Goal: Communication & Community: Answer question/provide support

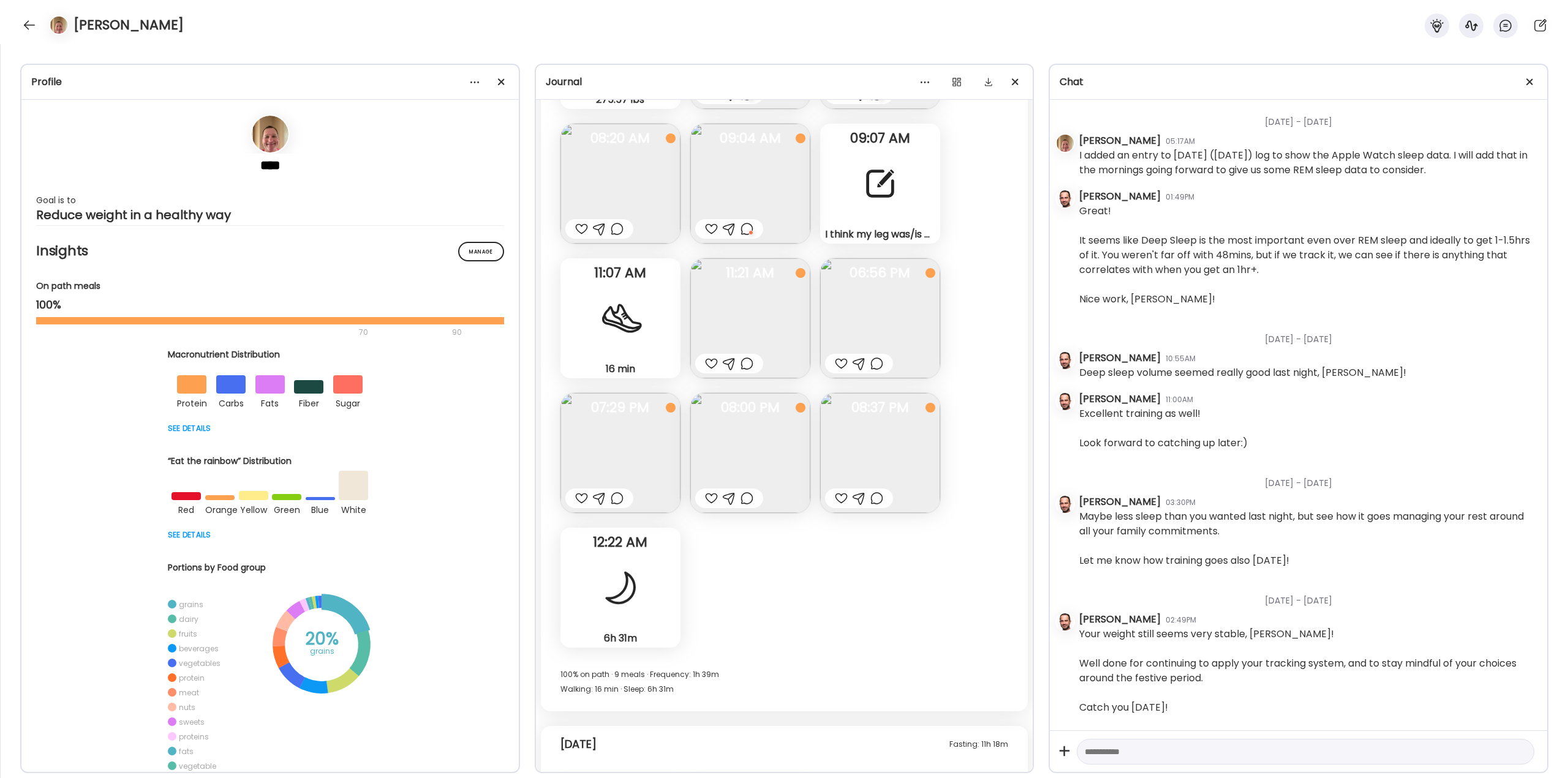
scroll to position [32156, 0]
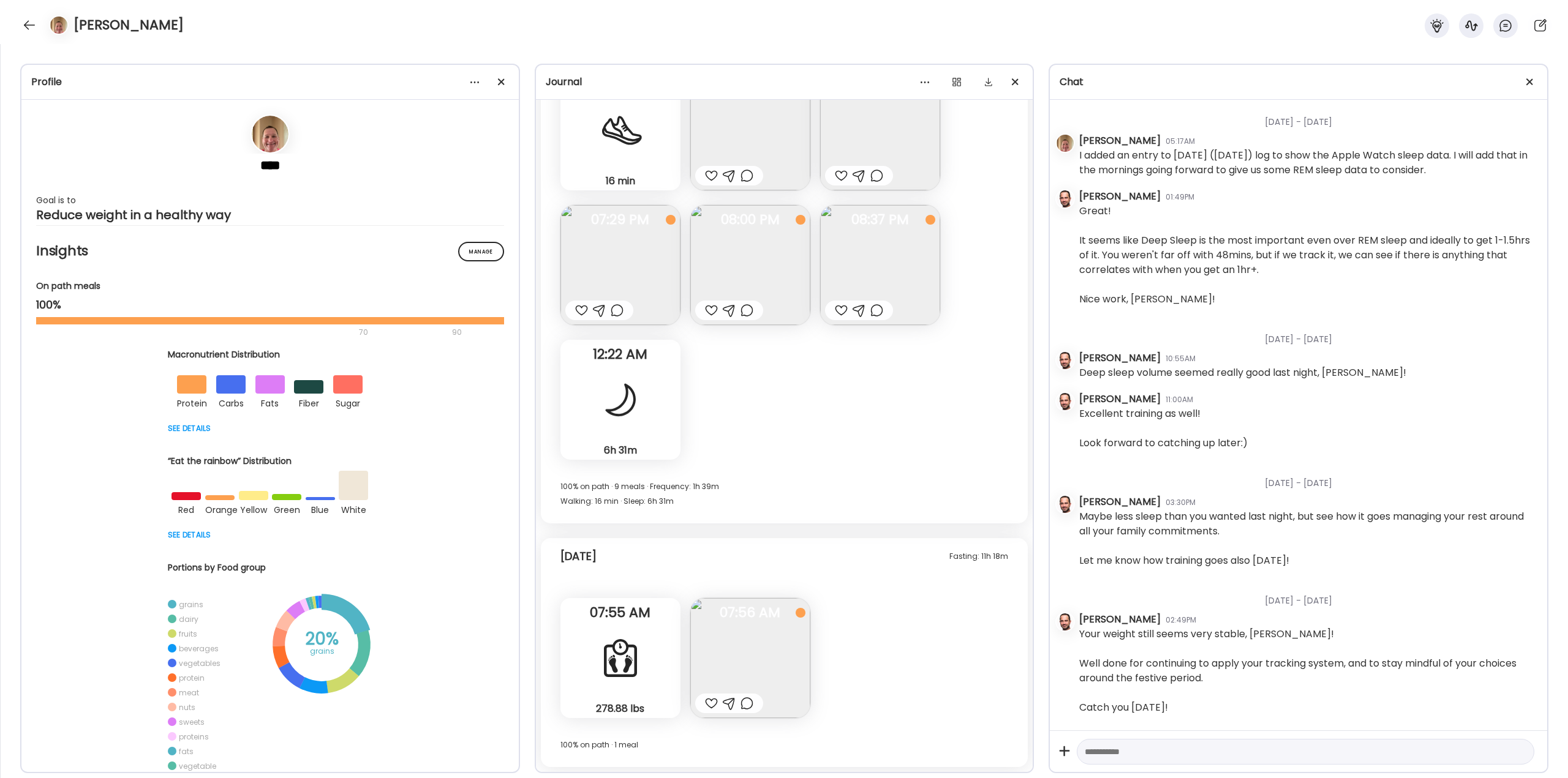
click at [646, 642] on div "278.88 lbs Body Weight" at bounding box center [620, 658] width 120 height 120
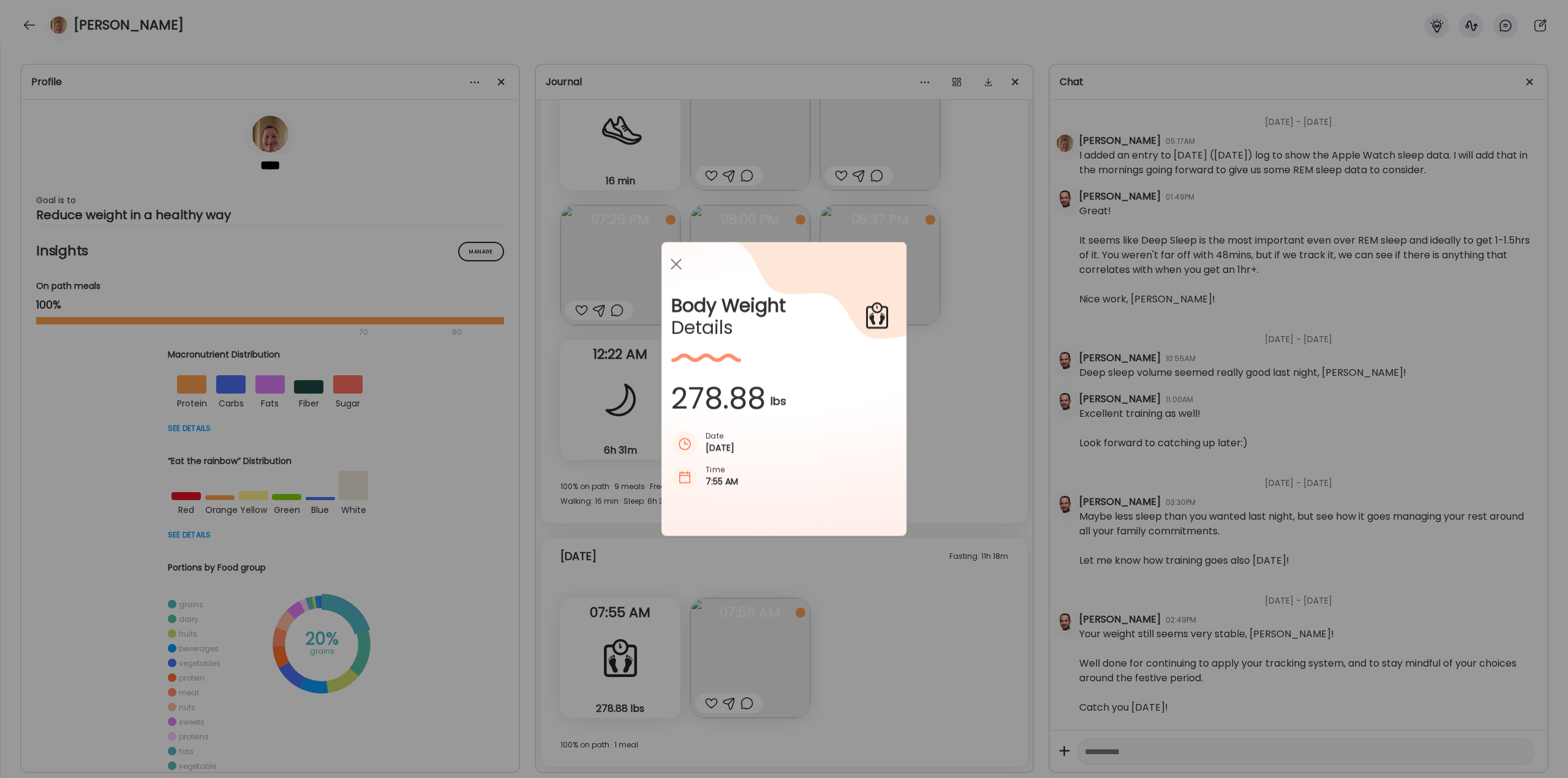
click at [886, 576] on div "Ate Coach Dashboard Wahoo! It’s official Take a moment to set up your Coach Pro…" at bounding box center [784, 389] width 1568 height 778
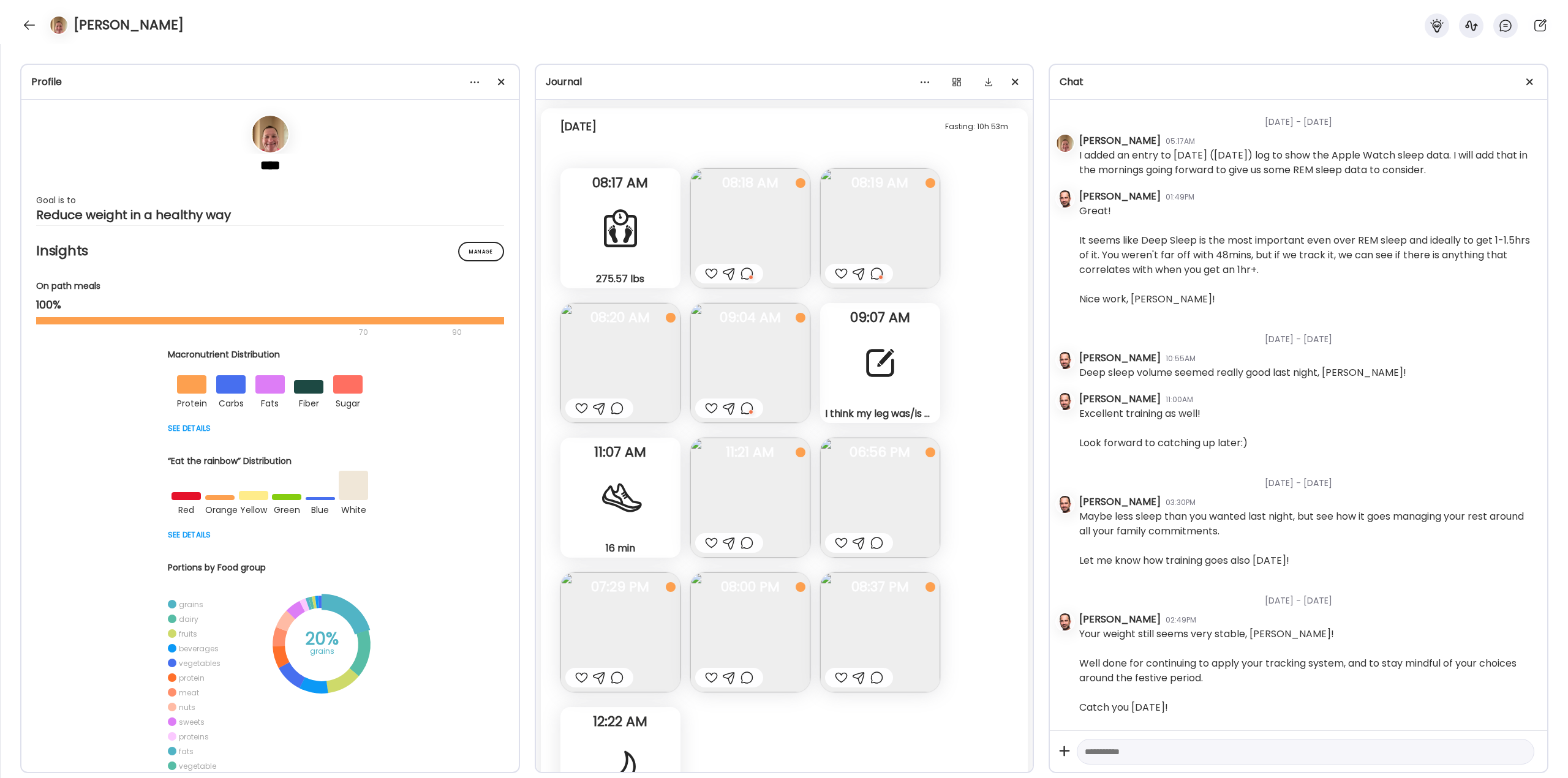
scroll to position [31849, 0]
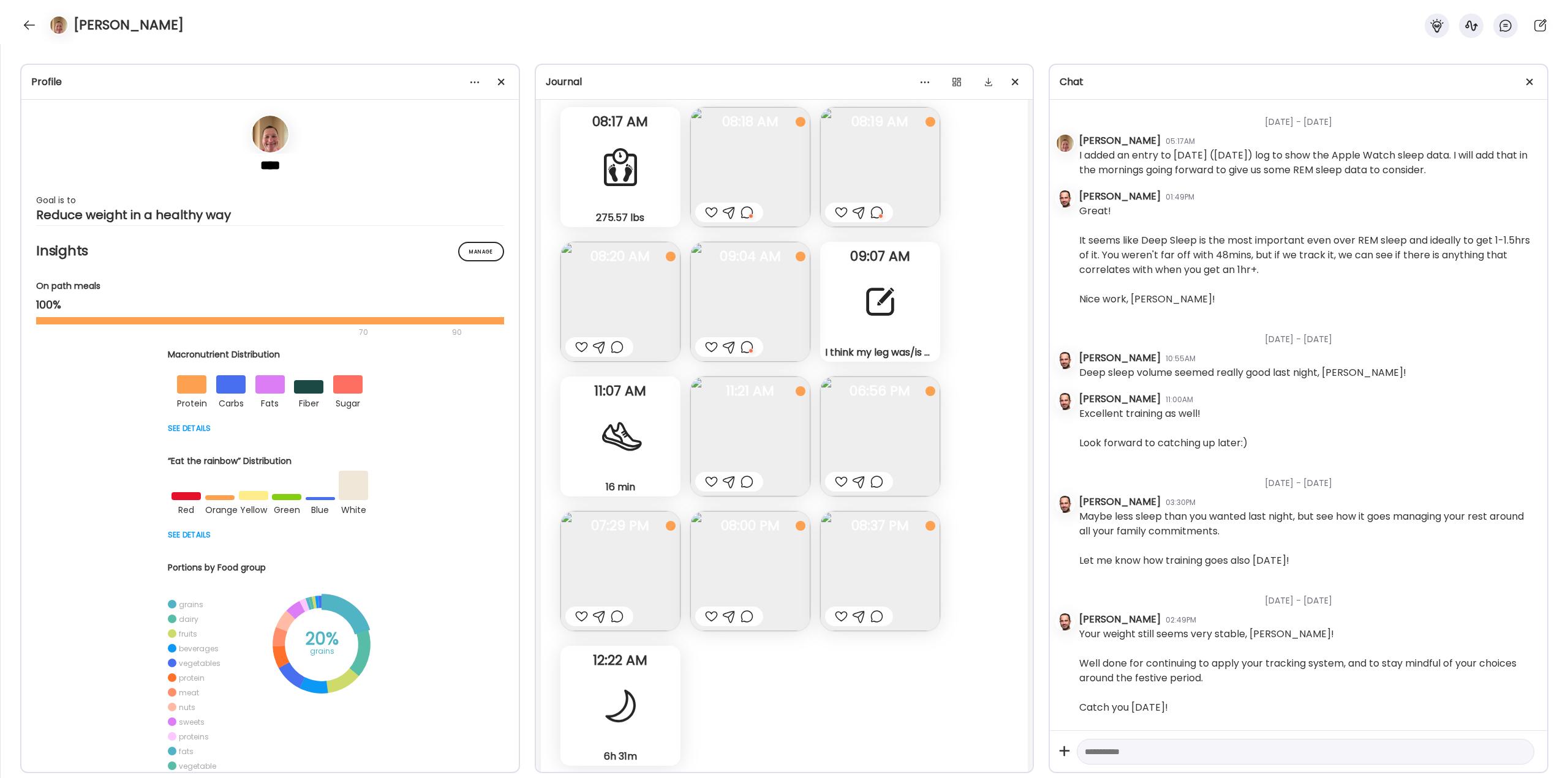
click at [874, 277] on div "I think my leg was/is having a issue because of my hip. Not sure why. Maybe fro…" at bounding box center [880, 302] width 120 height 120
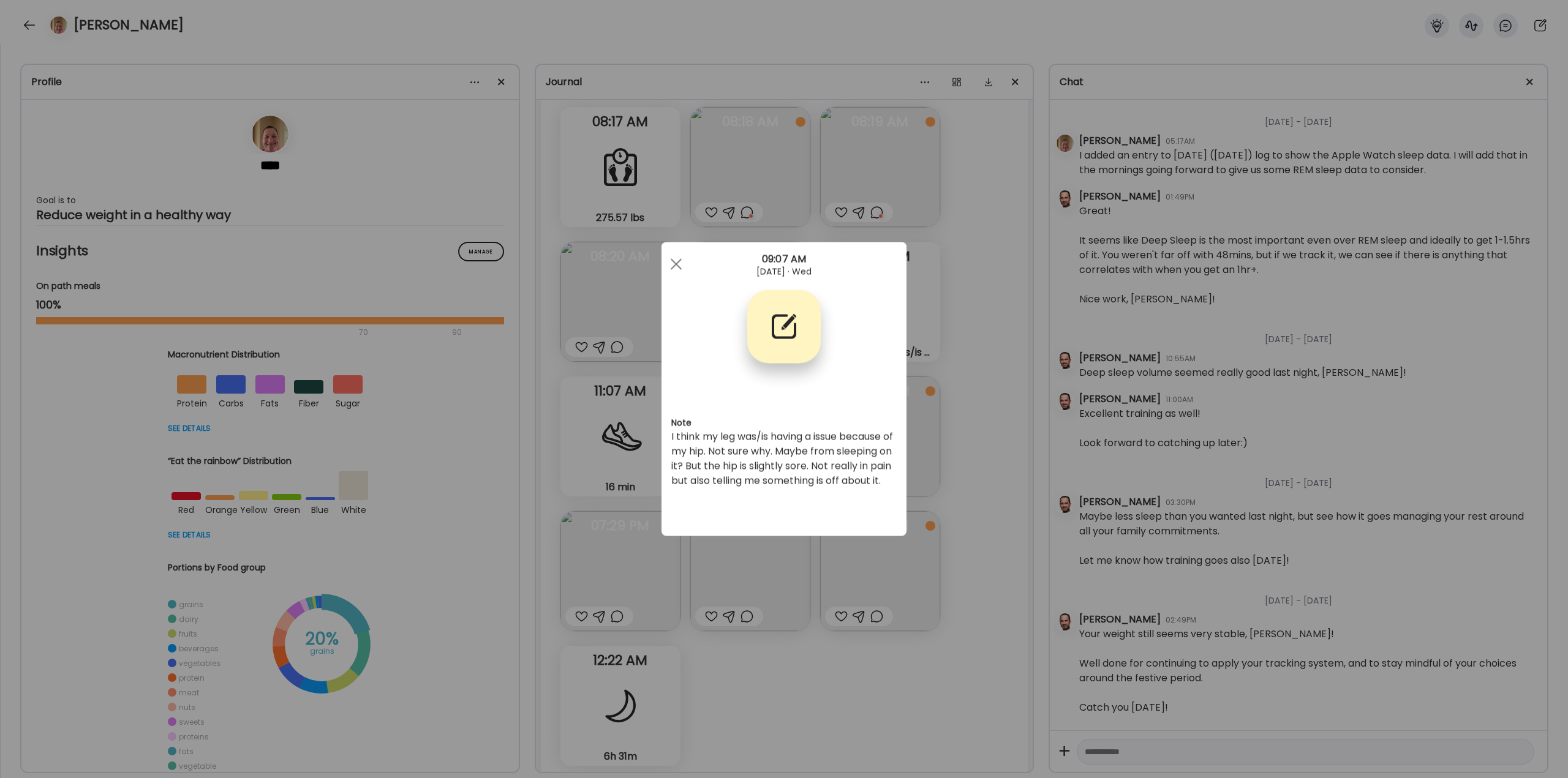
click at [967, 455] on div "Ate Coach Dashboard Wahoo! It’s official Take a moment to set up your Coach Pro…" at bounding box center [784, 389] width 1568 height 778
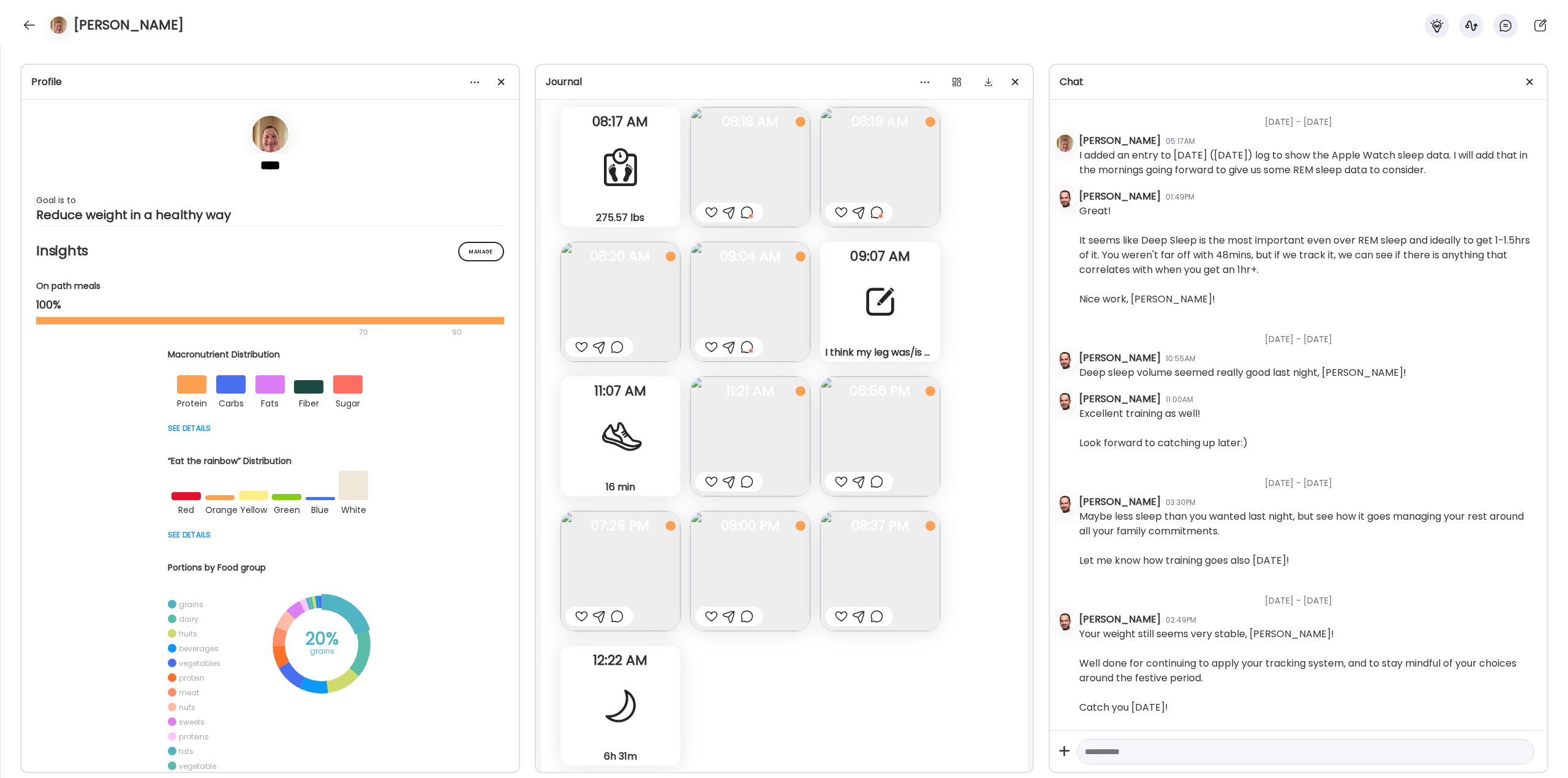
click at [760, 447] on img at bounding box center [750, 436] width 120 height 120
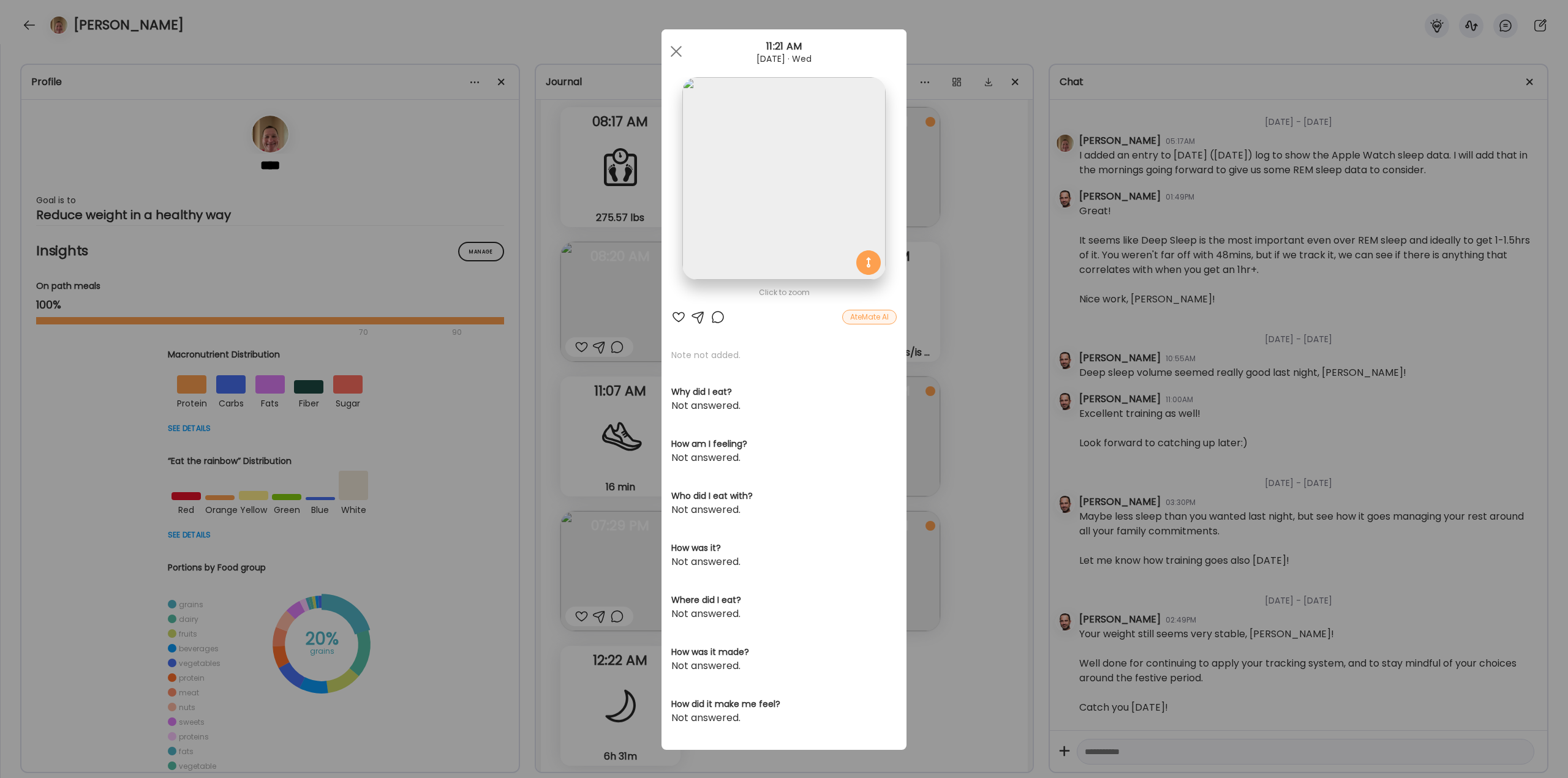
click at [944, 451] on div "Ate Coach Dashboard Wahoo! It’s official Take a moment to set up your Coach Pro…" at bounding box center [784, 389] width 1568 height 778
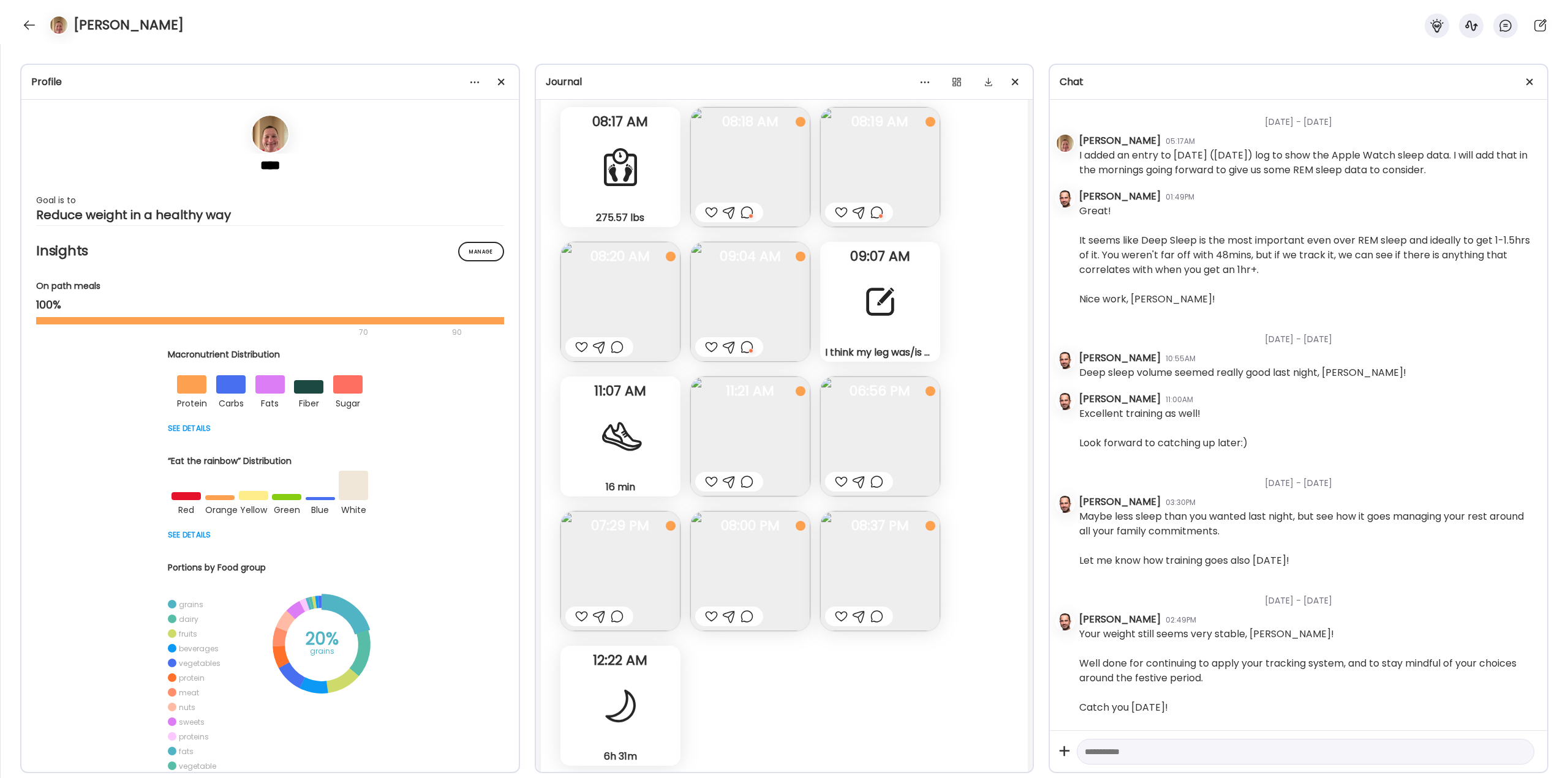
scroll to position [32156, 0]
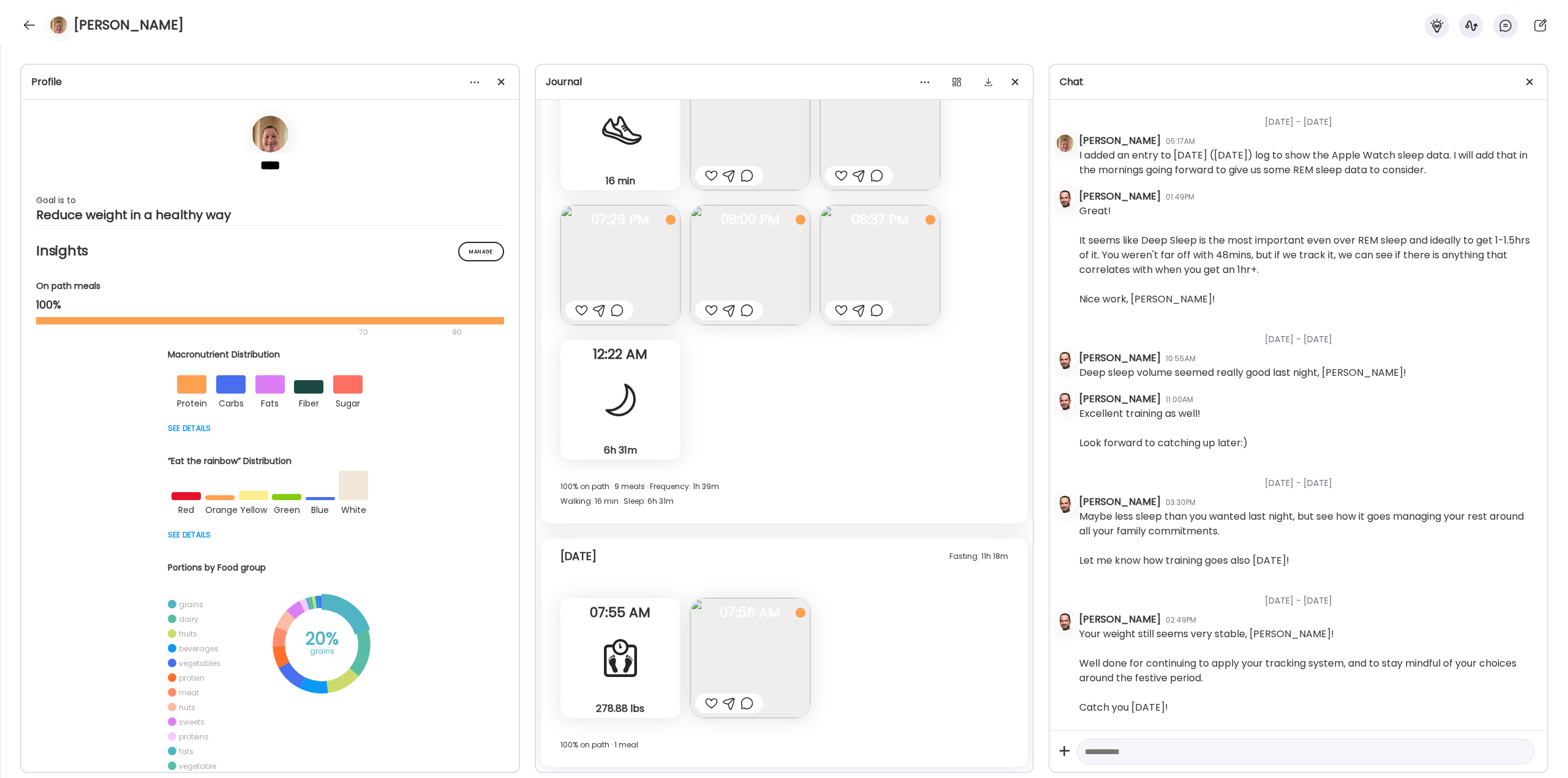
click at [737, 641] on img at bounding box center [750, 658] width 120 height 120
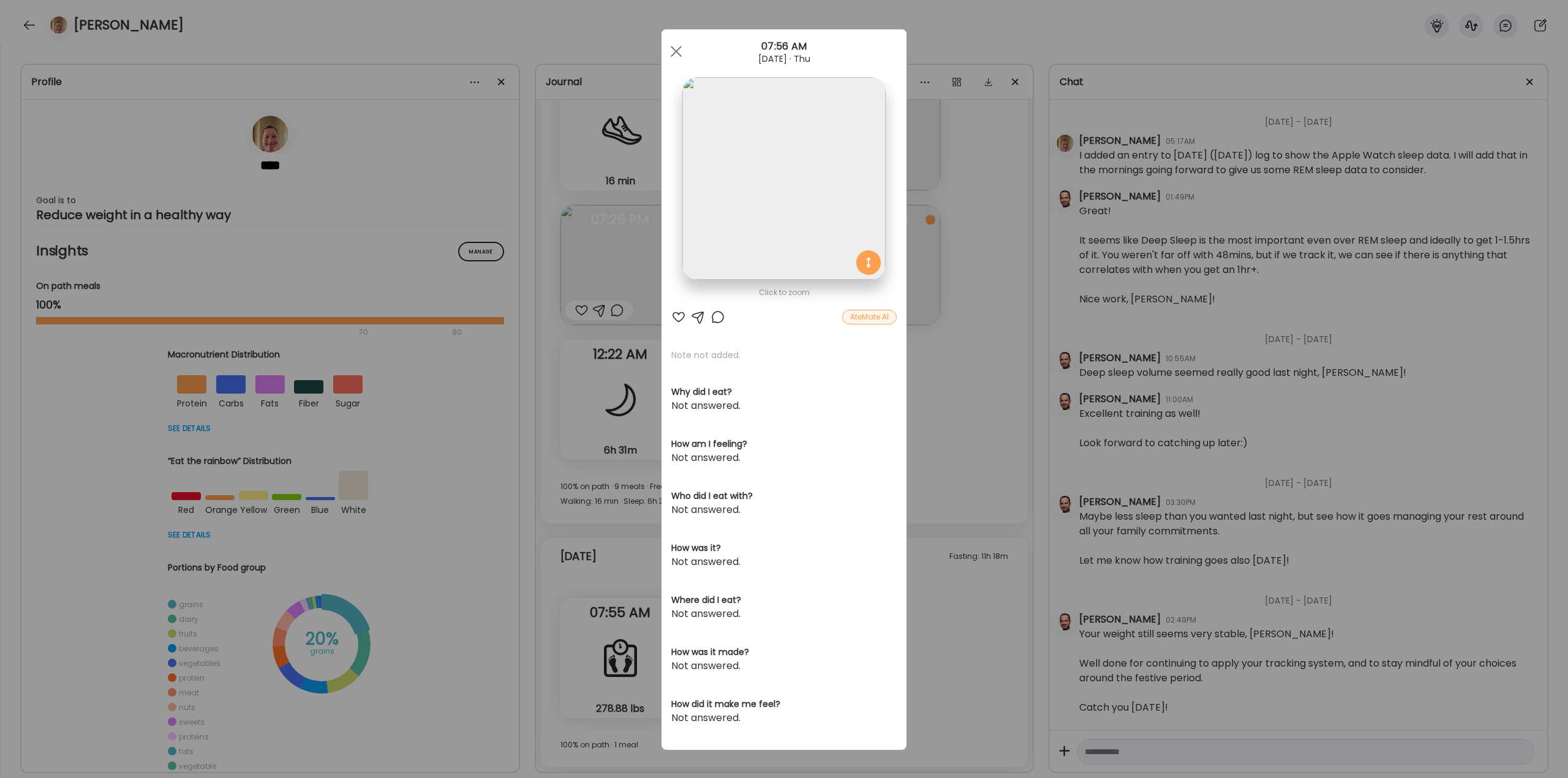
click at [715, 314] on div at bounding box center [718, 317] width 15 height 15
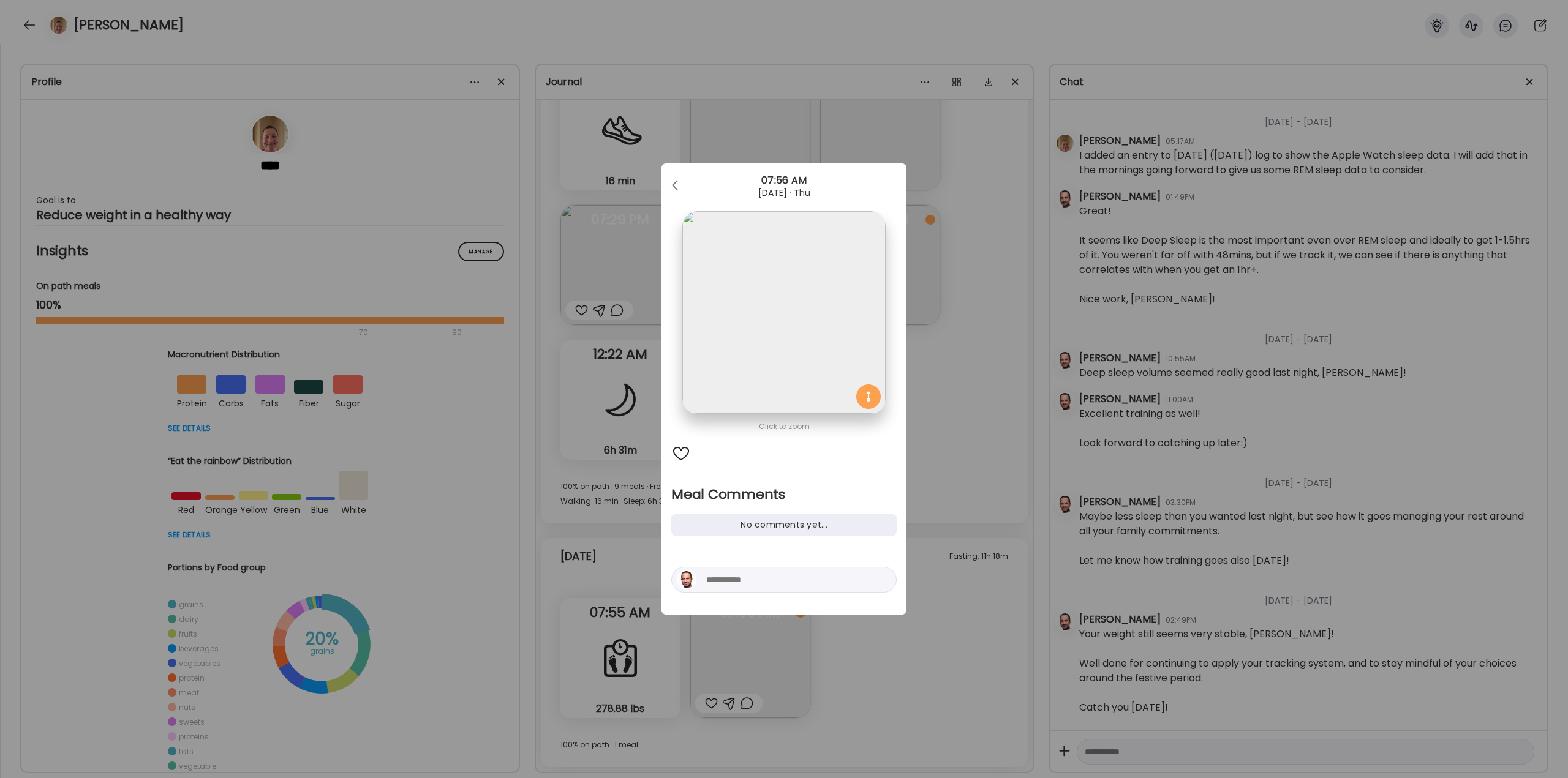
click at [770, 581] on textarea at bounding box center [789, 580] width 165 height 15
type textarea "*"
click at [819, 567] on textarea "**********" at bounding box center [789, 572] width 165 height 29
type textarea "**********"
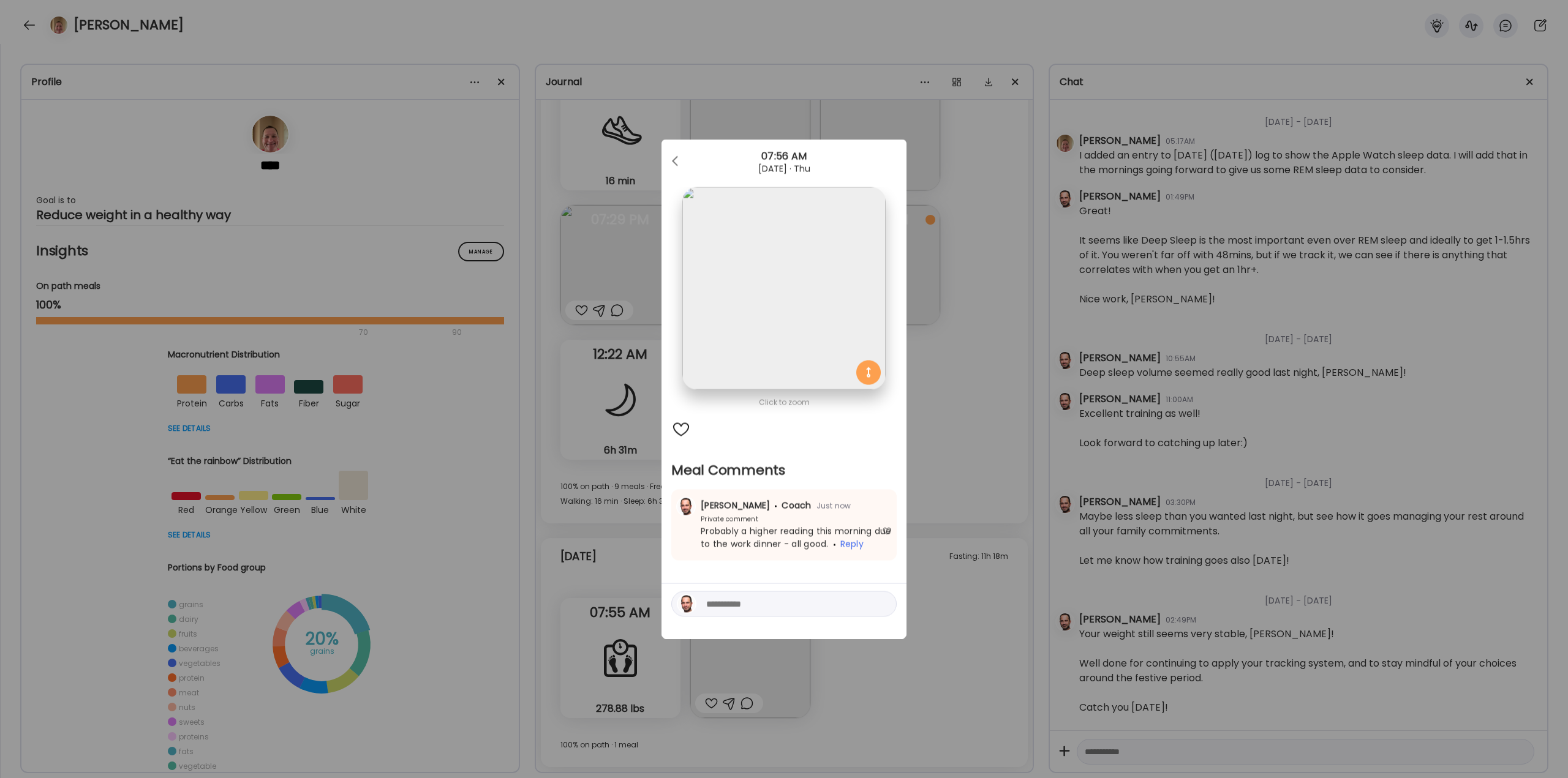
click at [963, 448] on div "Ate Coach Dashboard Wahoo! It’s official Take a moment to set up your Coach Pro…" at bounding box center [784, 389] width 1568 height 778
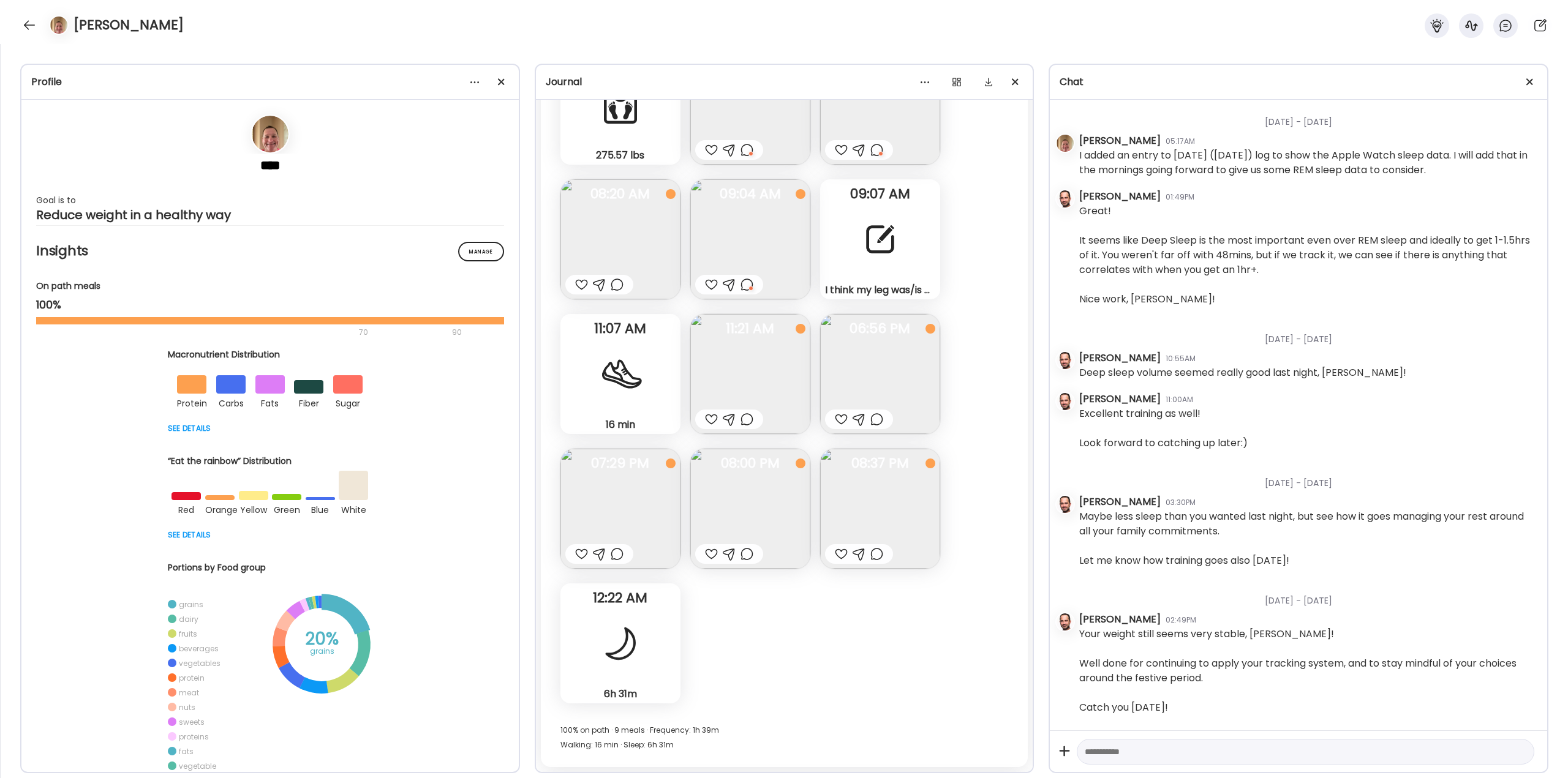
scroll to position [31911, 0]
click at [765, 391] on img at bounding box center [750, 375] width 120 height 120
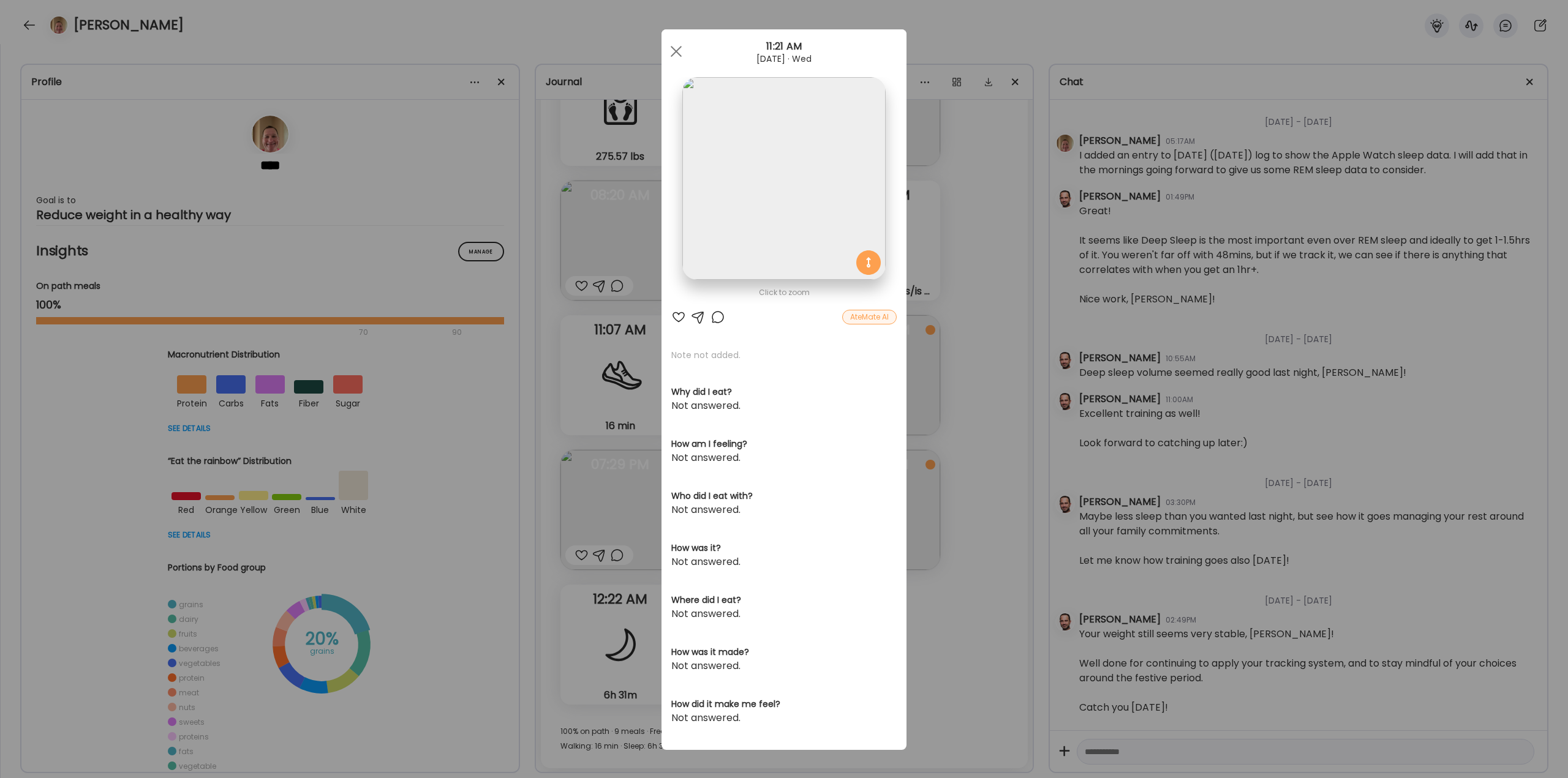
click at [916, 383] on div "Ate Coach Dashboard Wahoo! It’s official Take a moment to set up your Coach Pro…" at bounding box center [784, 389] width 1568 height 778
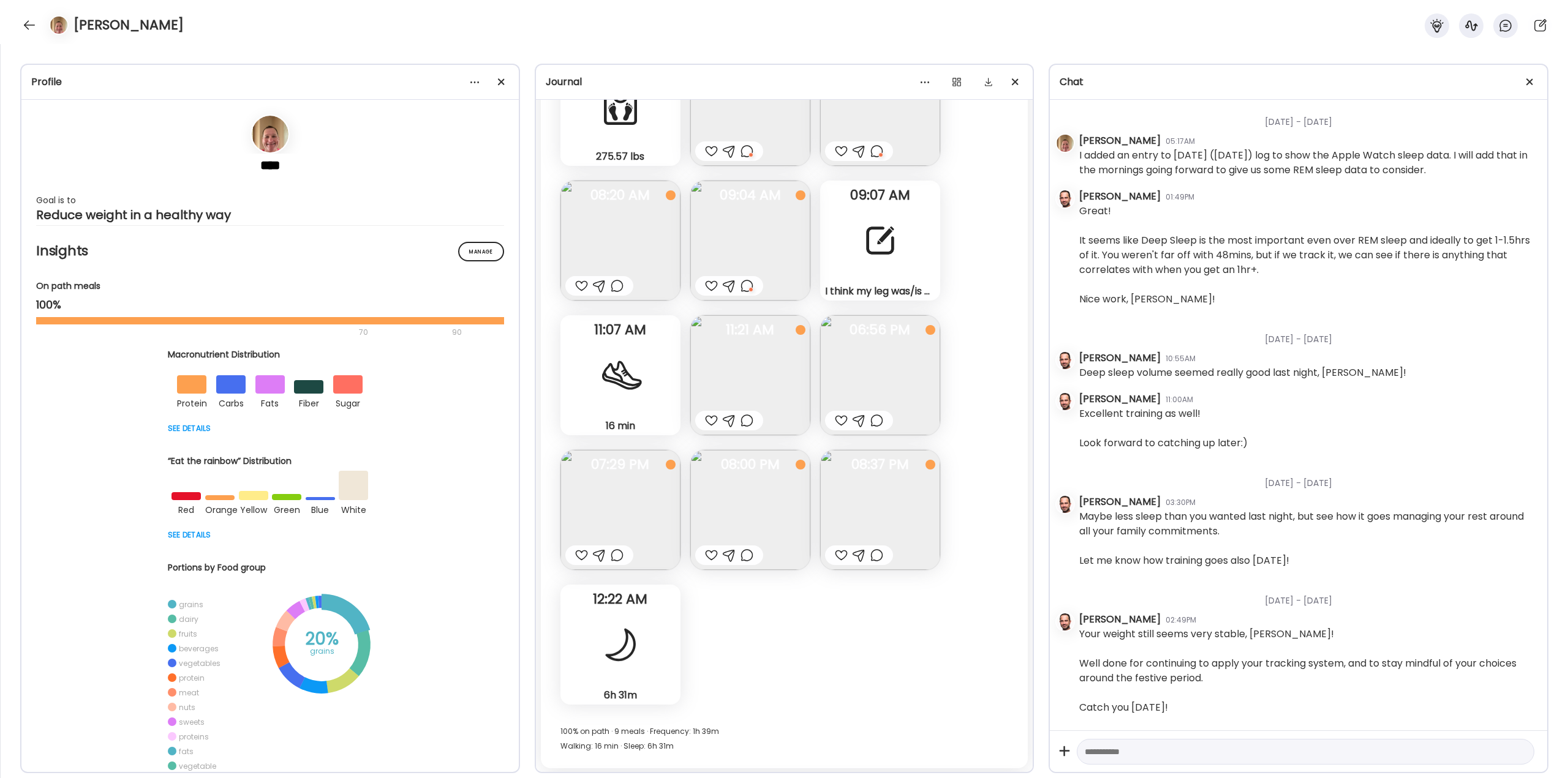
click at [749, 384] on img at bounding box center [750, 375] width 120 height 120
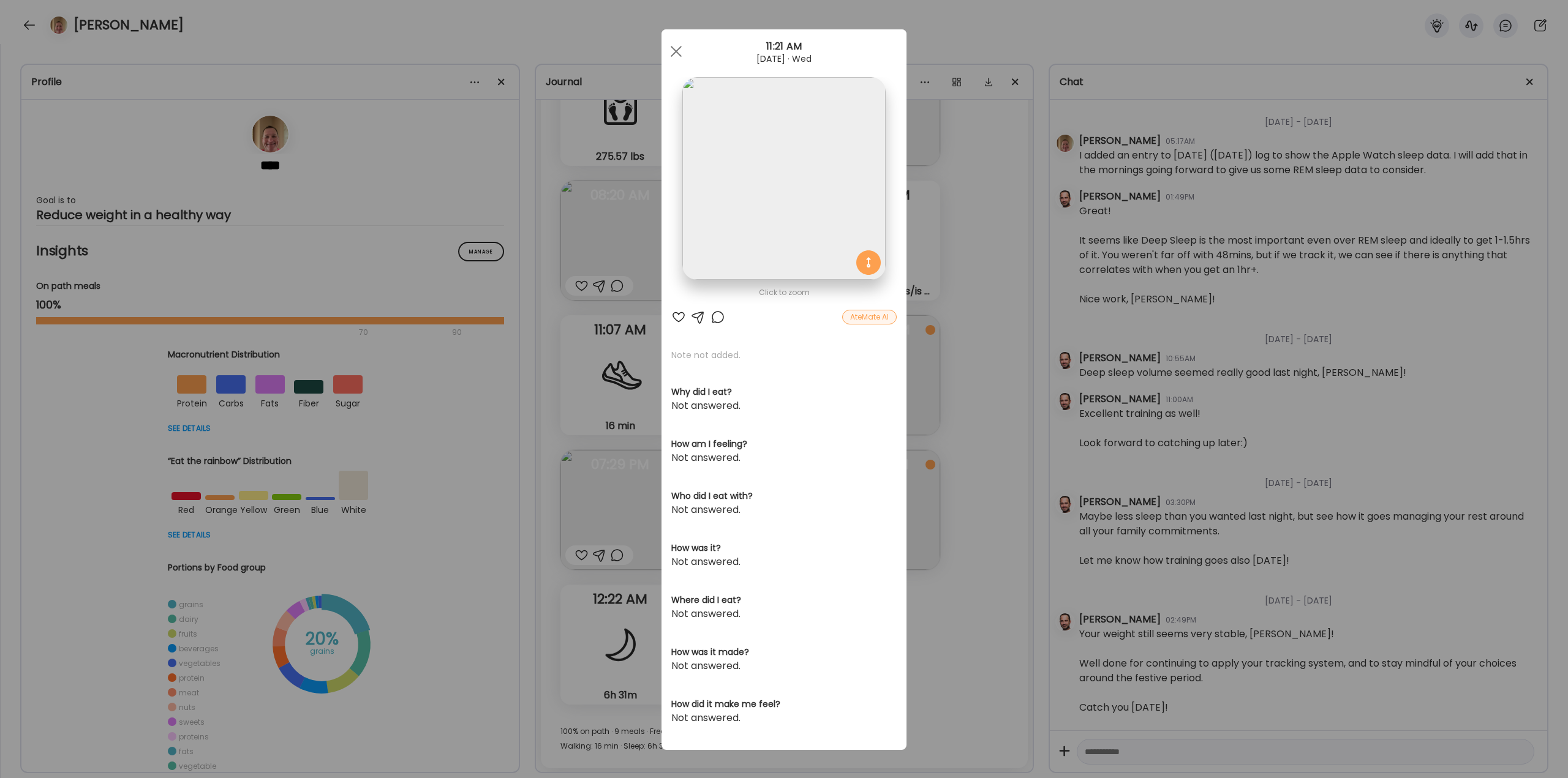
click at [944, 319] on div "Ate Coach Dashboard Wahoo! It’s official Take a moment to set up your Coach Pro…" at bounding box center [784, 389] width 1568 height 778
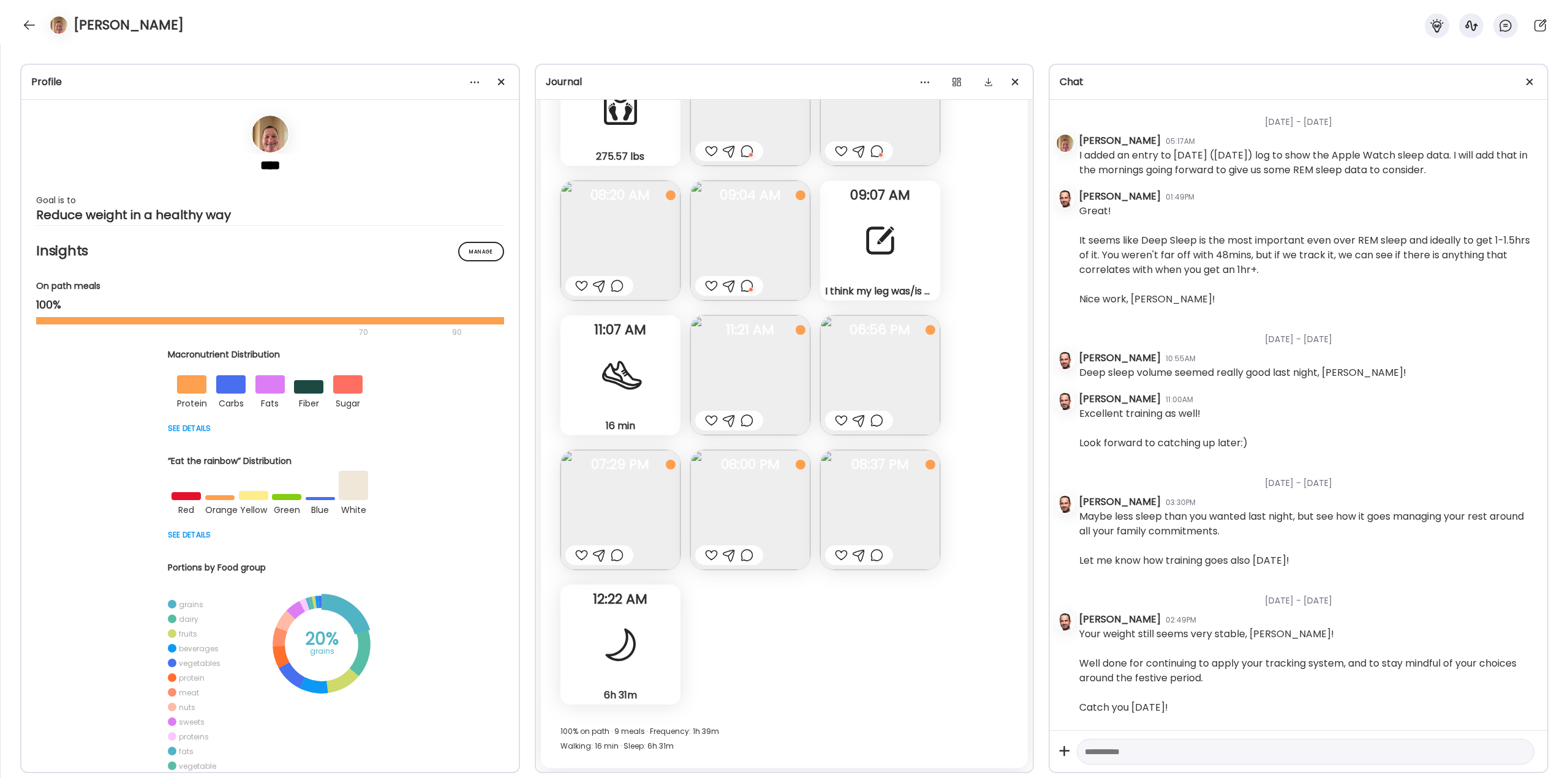
click at [743, 422] on div at bounding box center [747, 420] width 13 height 15
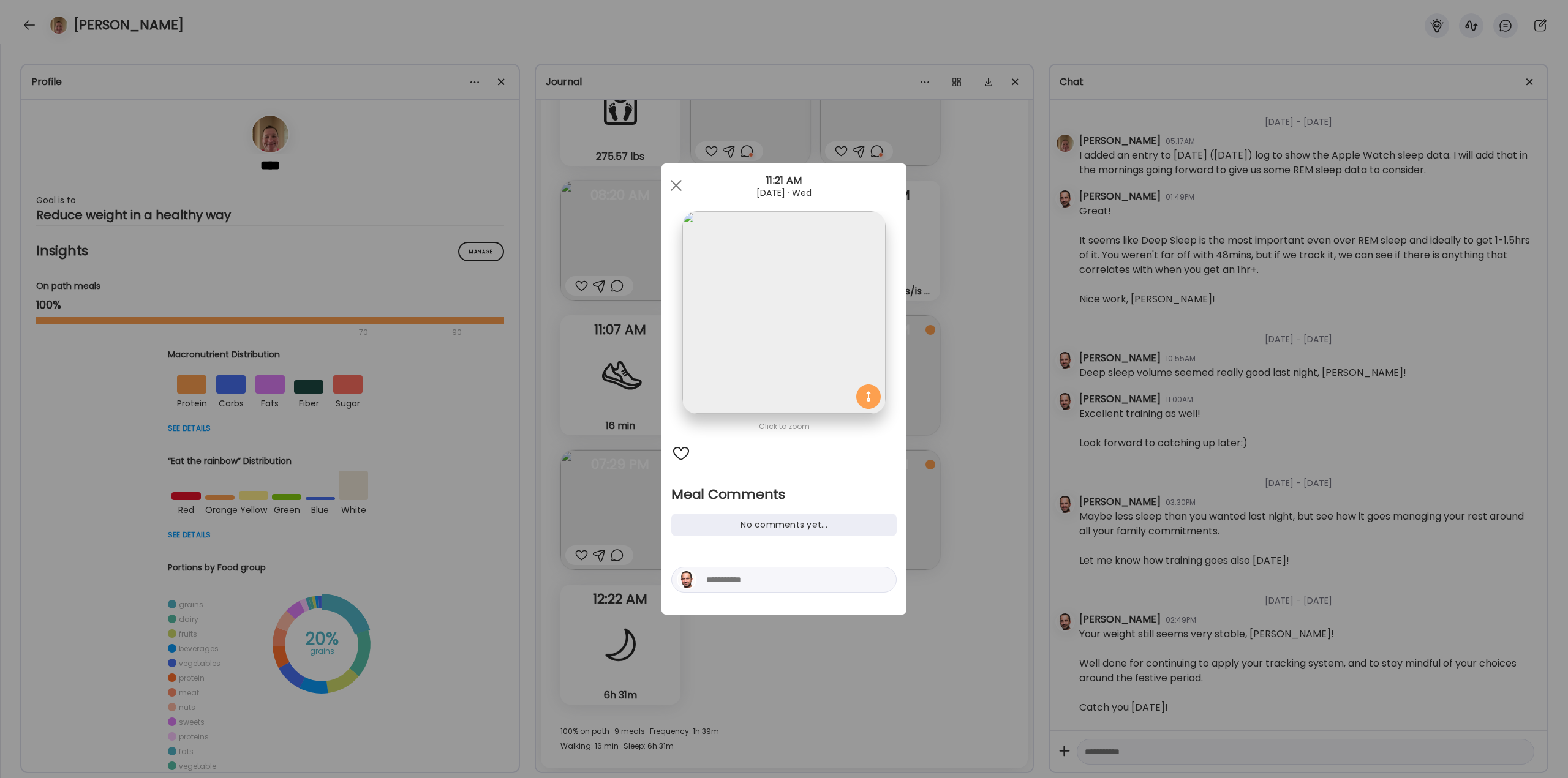
click at [758, 585] on textarea at bounding box center [789, 580] width 165 height 15
type textarea "**********"
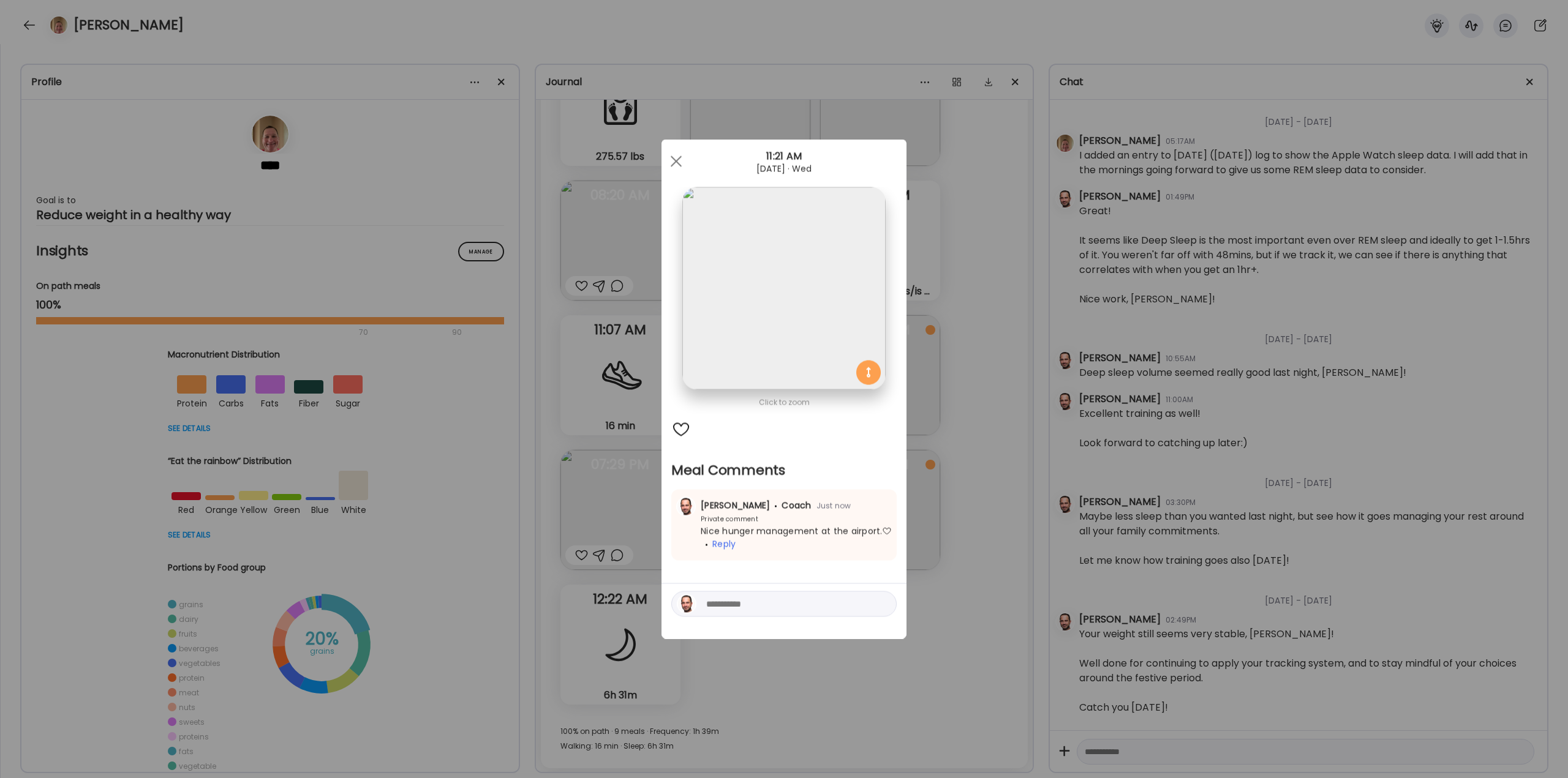
click at [942, 528] on div "Ate Coach Dashboard Wahoo! It’s official Take a moment to set up your Coach Pro…" at bounding box center [784, 389] width 1568 height 778
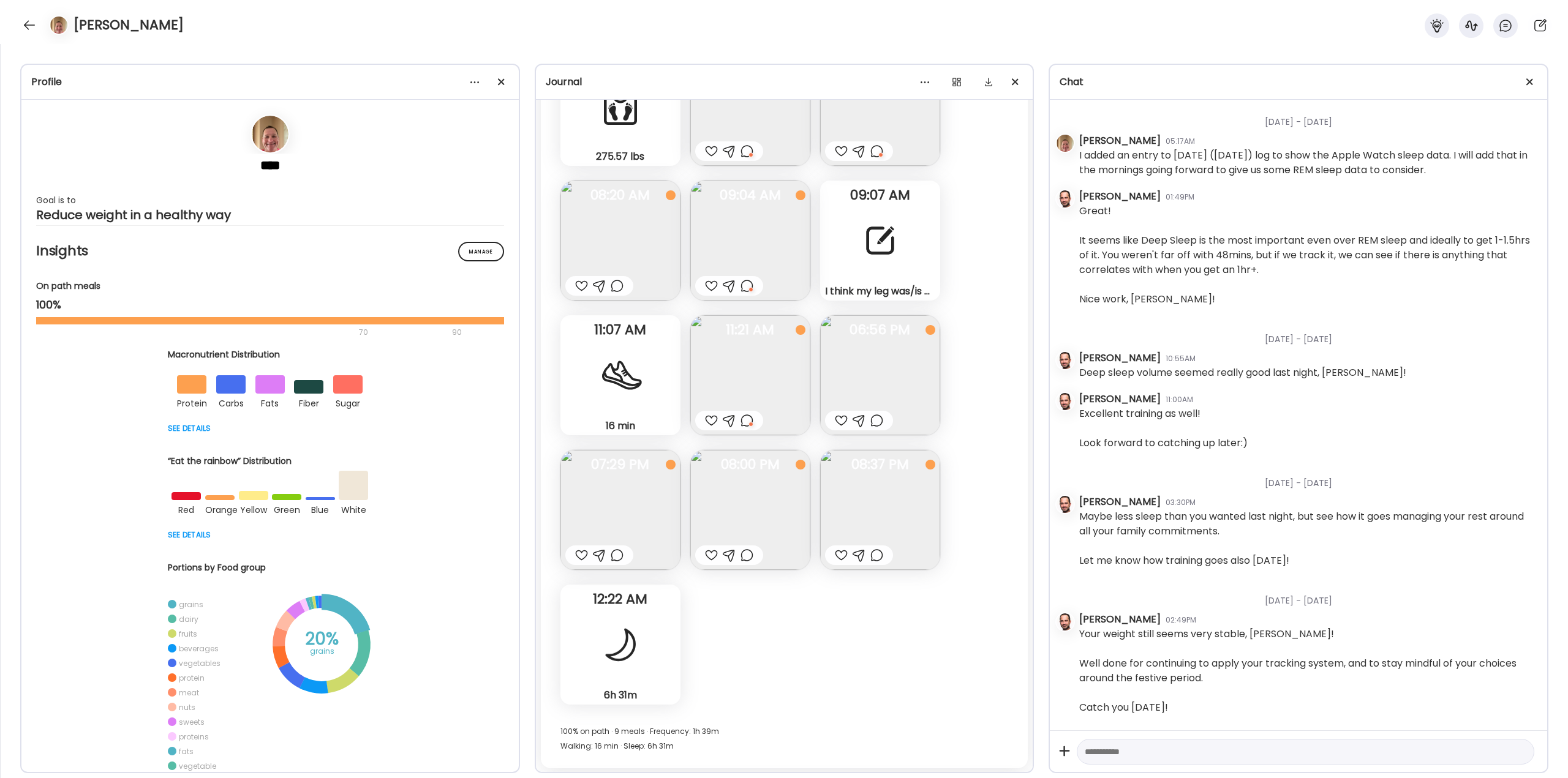
click at [901, 364] on img at bounding box center [880, 375] width 120 height 120
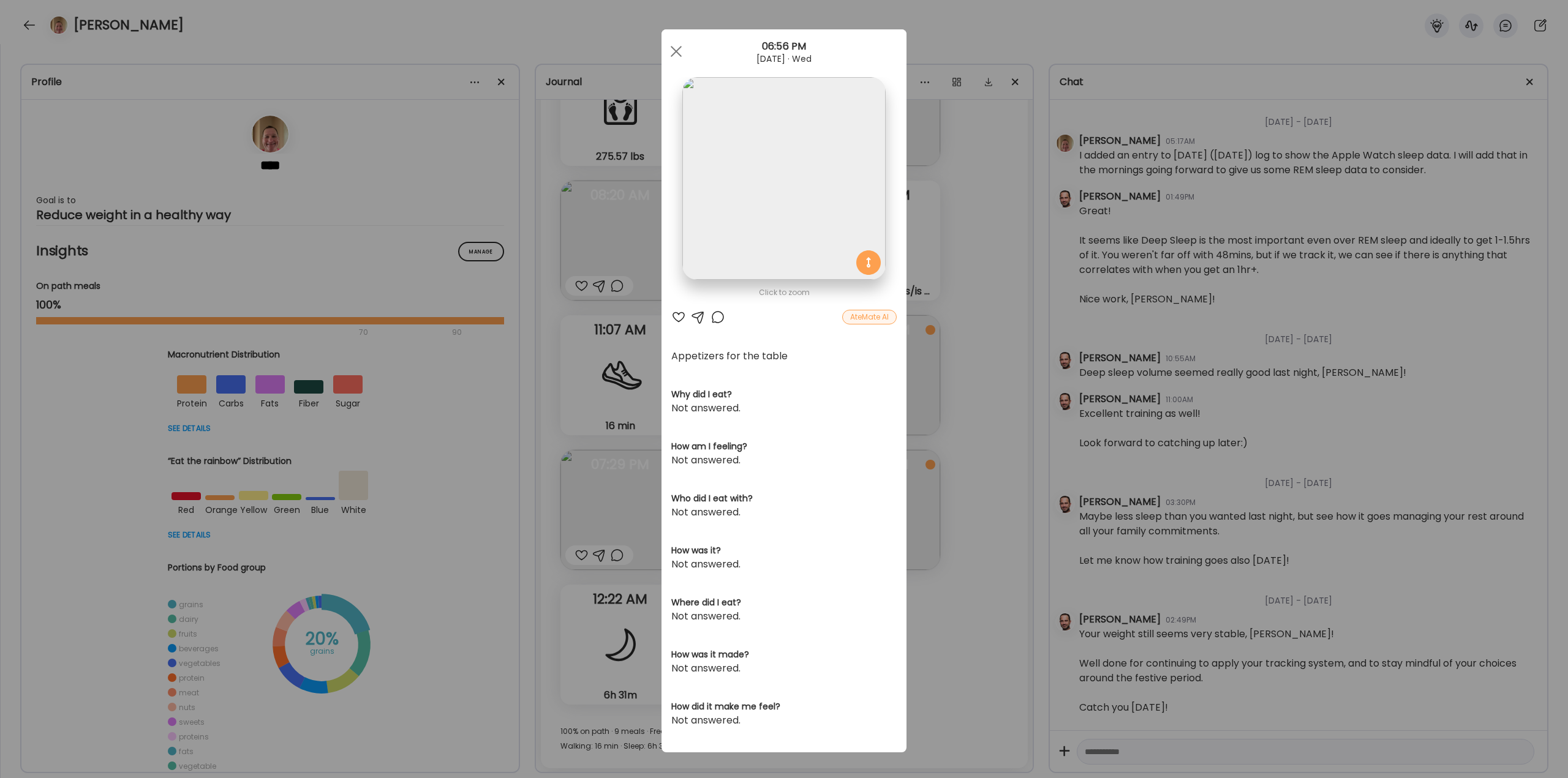
click at [979, 381] on div "Ate Coach Dashboard Wahoo! It’s official Take a moment to set up your Coach Pro…" at bounding box center [784, 389] width 1568 height 778
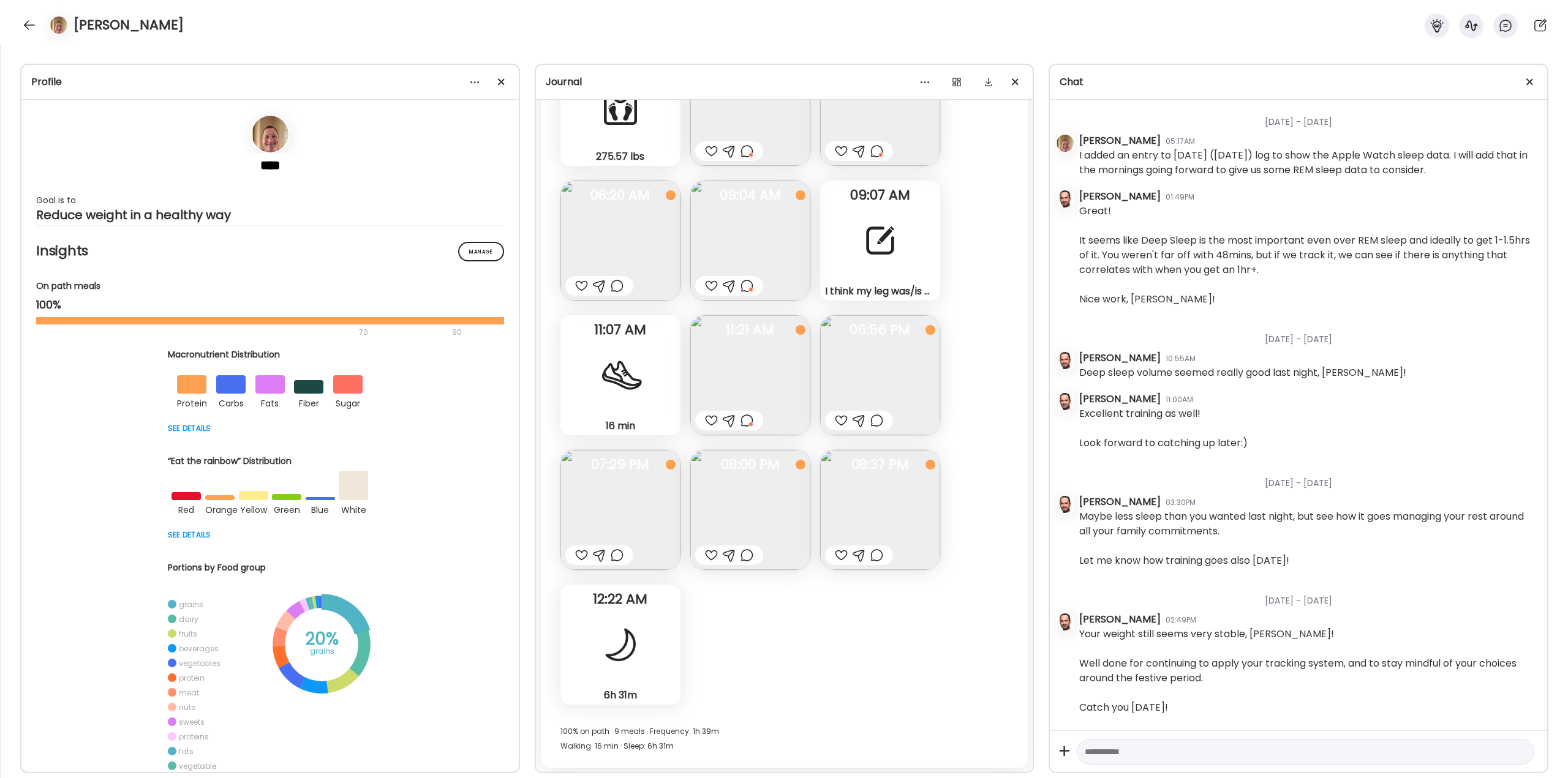
click at [877, 418] on div at bounding box center [877, 420] width 13 height 15
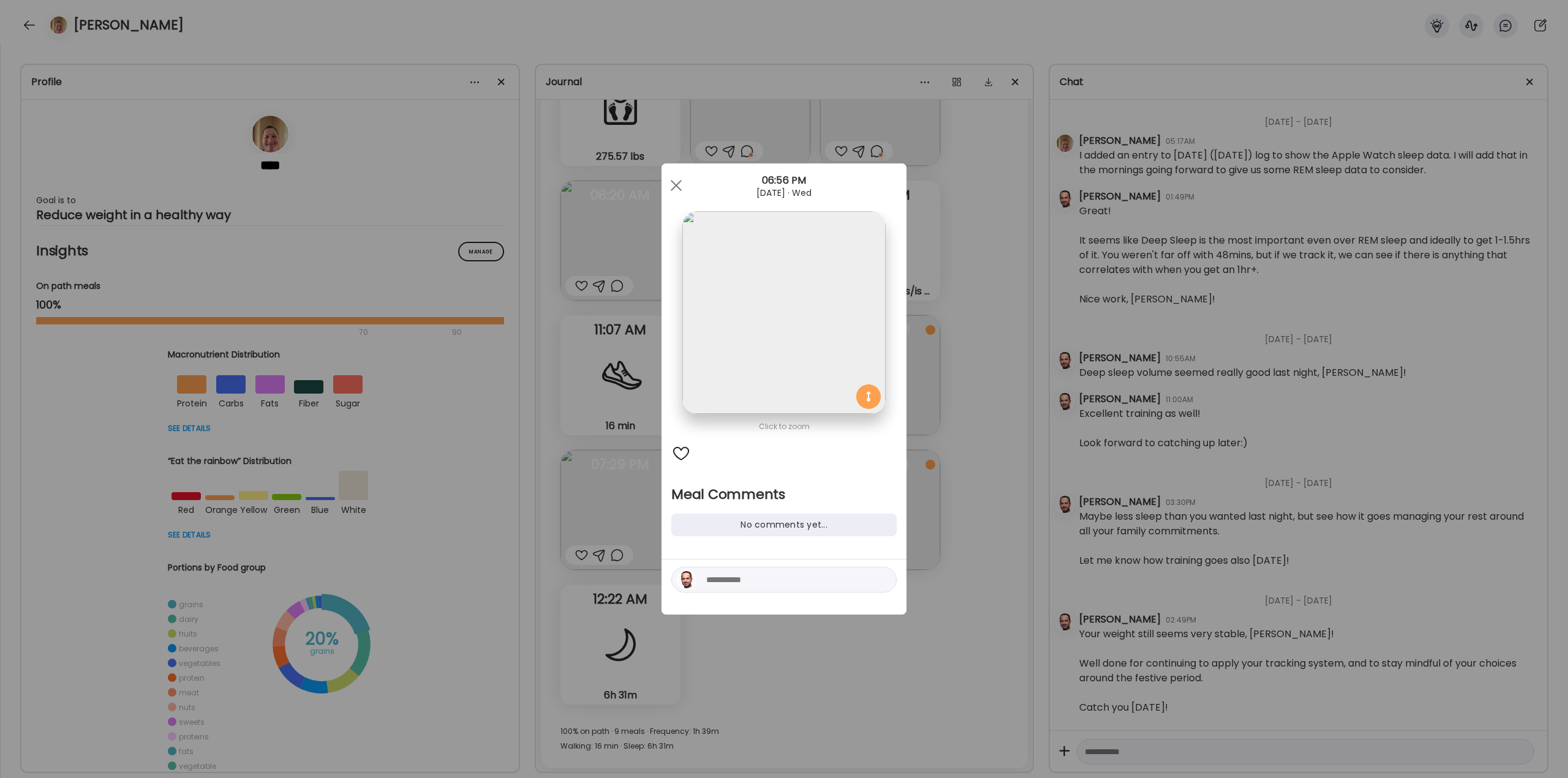
drag, startPoint x: 760, startPoint y: 588, endPoint x: 760, endPoint y: 582, distance: 6.0
click at [761, 586] on div at bounding box center [784, 580] width 225 height 26
click at [765, 582] on textarea at bounding box center [789, 580] width 165 height 15
type textarea "**********"
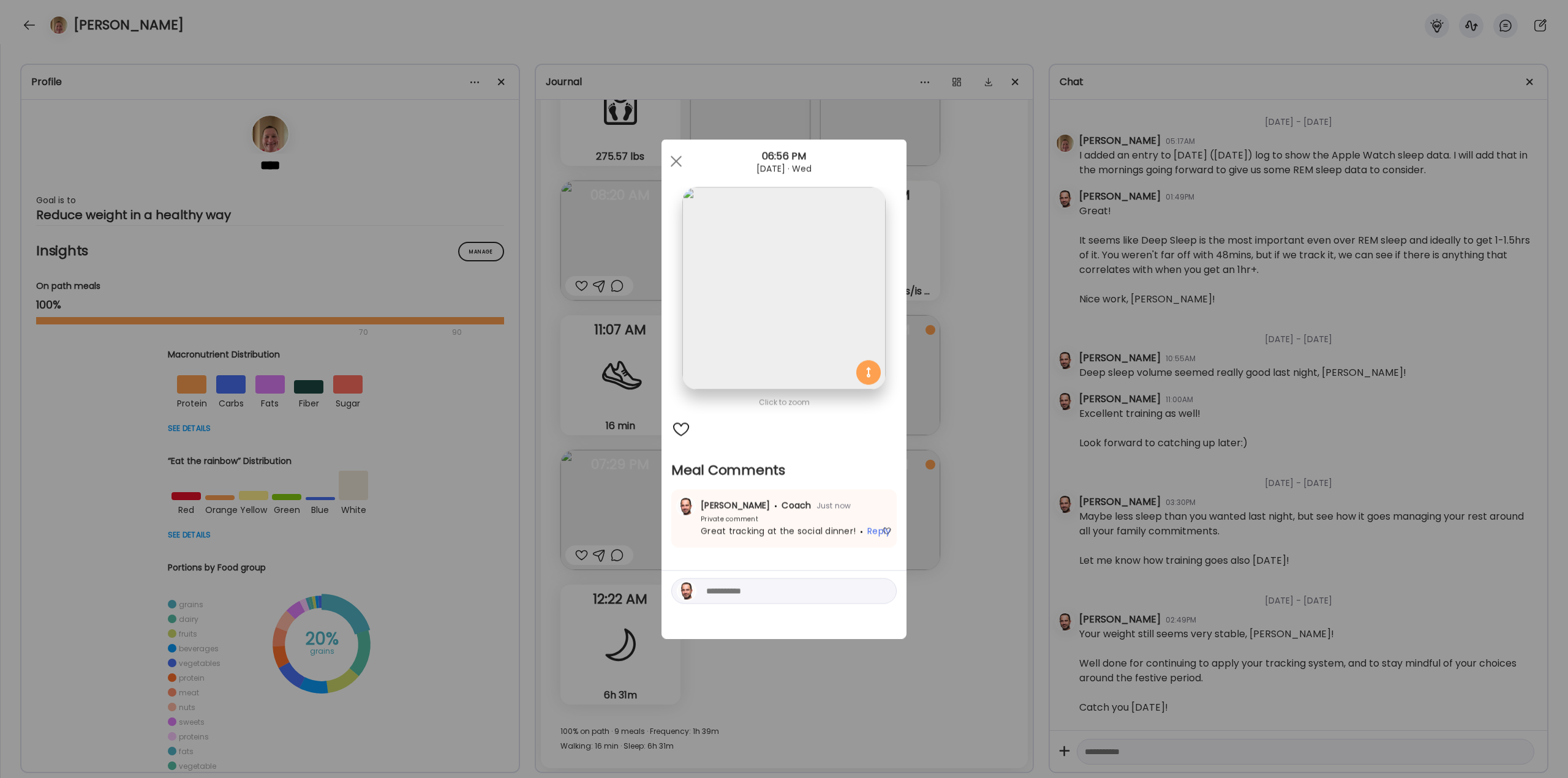
click at [979, 613] on div "Ate Coach Dashboard Wahoo! It’s official Take a moment to set up your Coach Pro…" at bounding box center [784, 389] width 1568 height 778
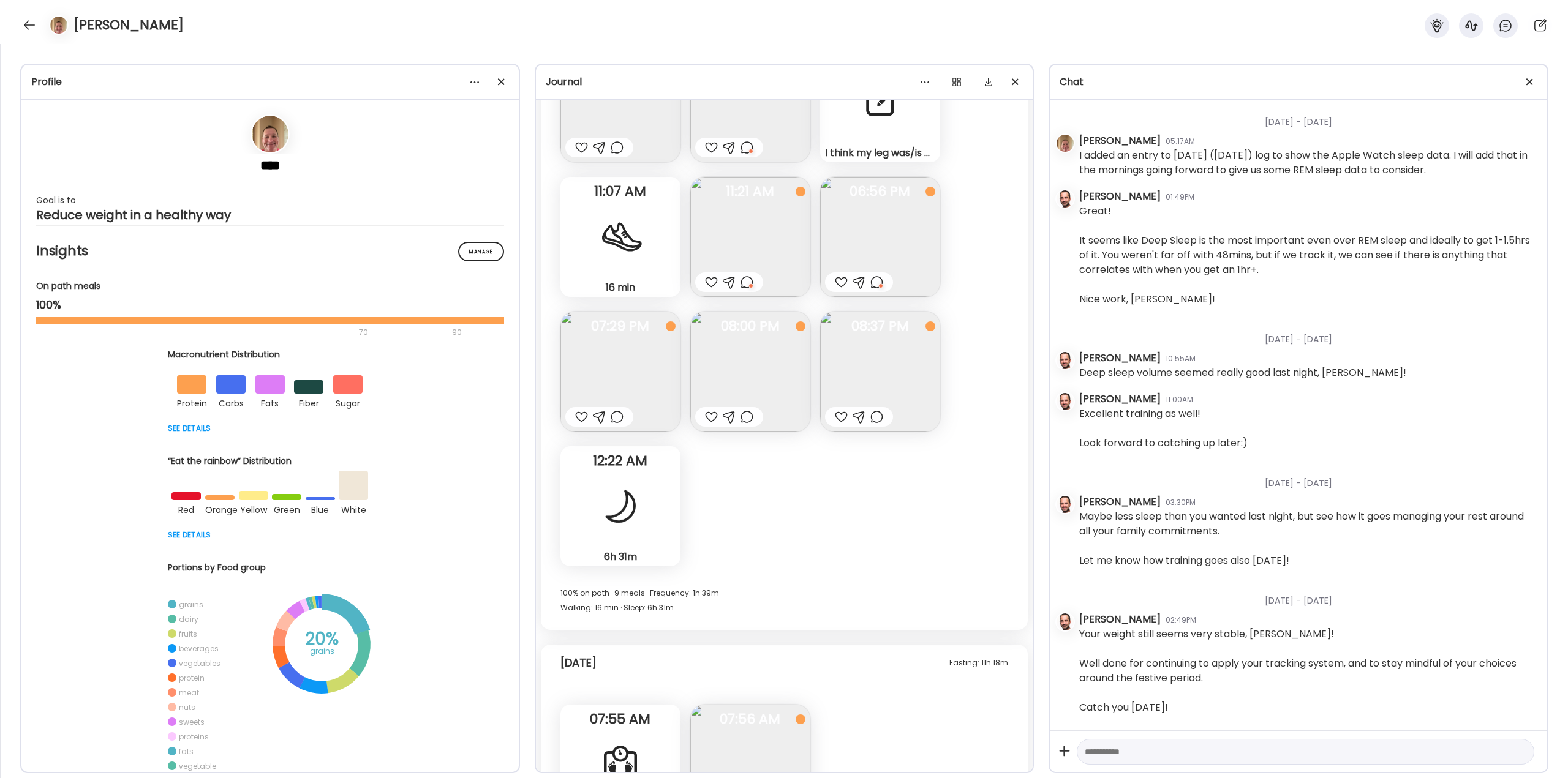
scroll to position [32033, 0]
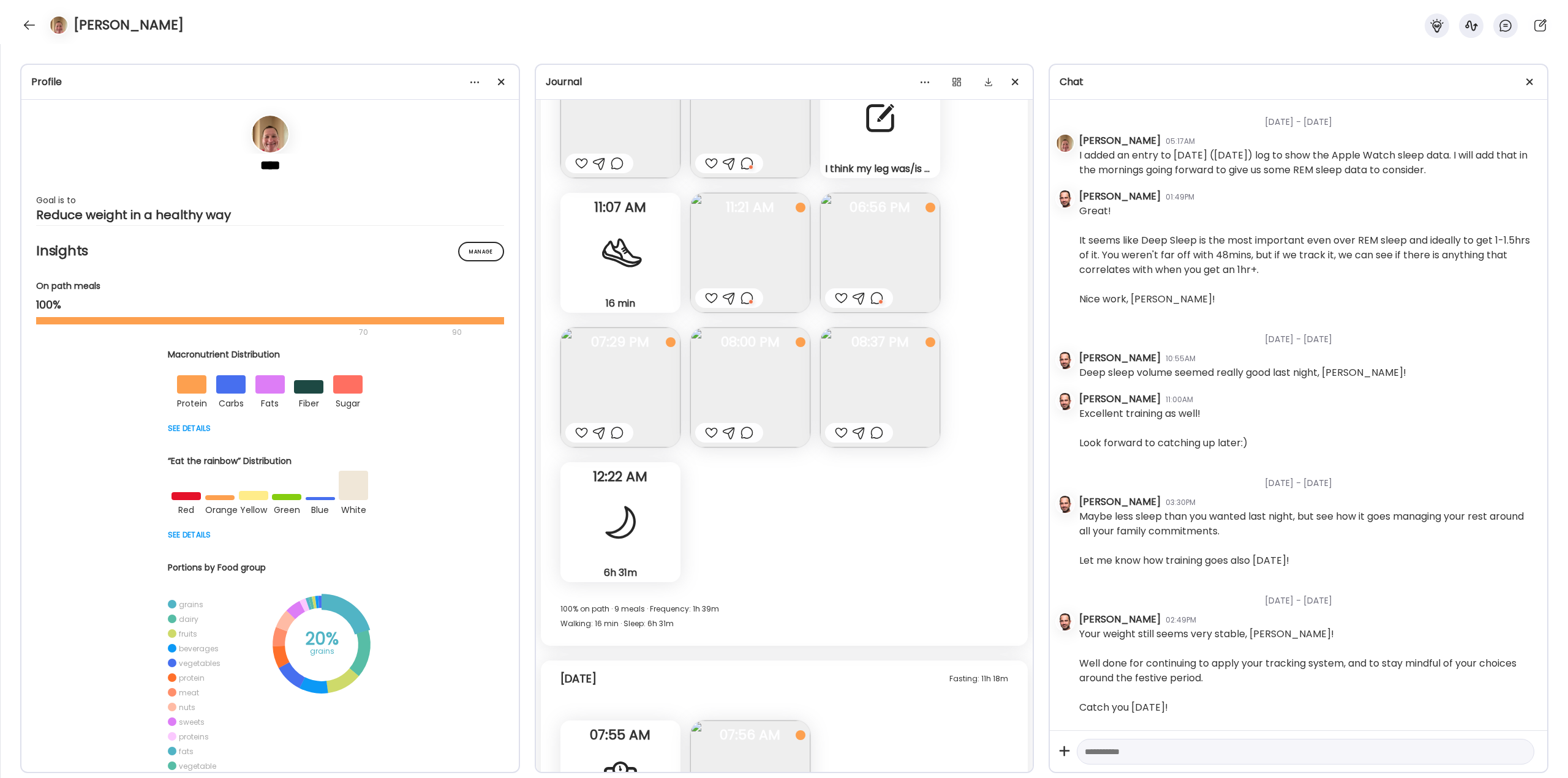
click at [877, 432] on div at bounding box center [877, 433] width 13 height 15
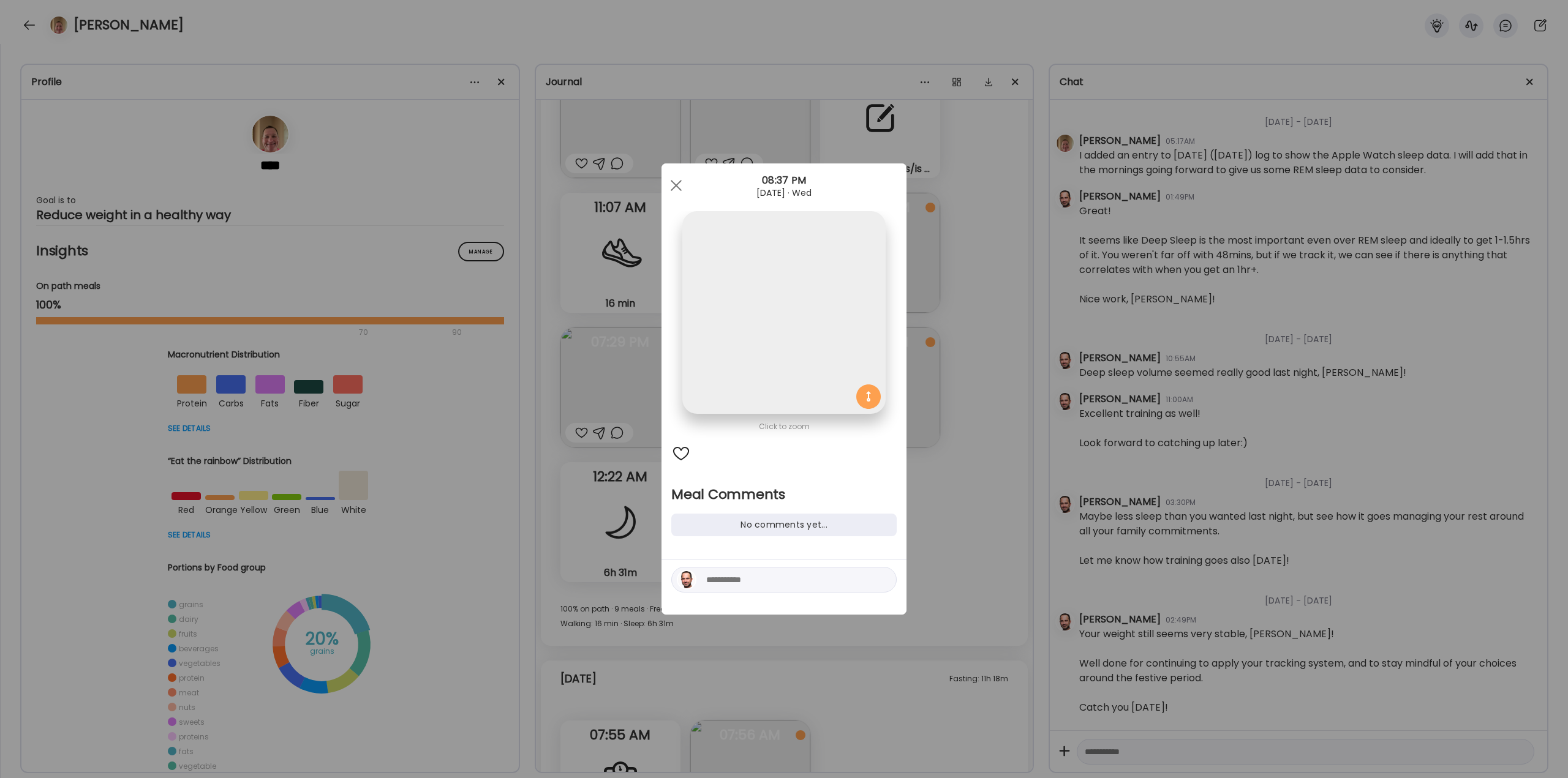
click at [791, 583] on textarea at bounding box center [789, 580] width 165 height 15
type textarea "**********"
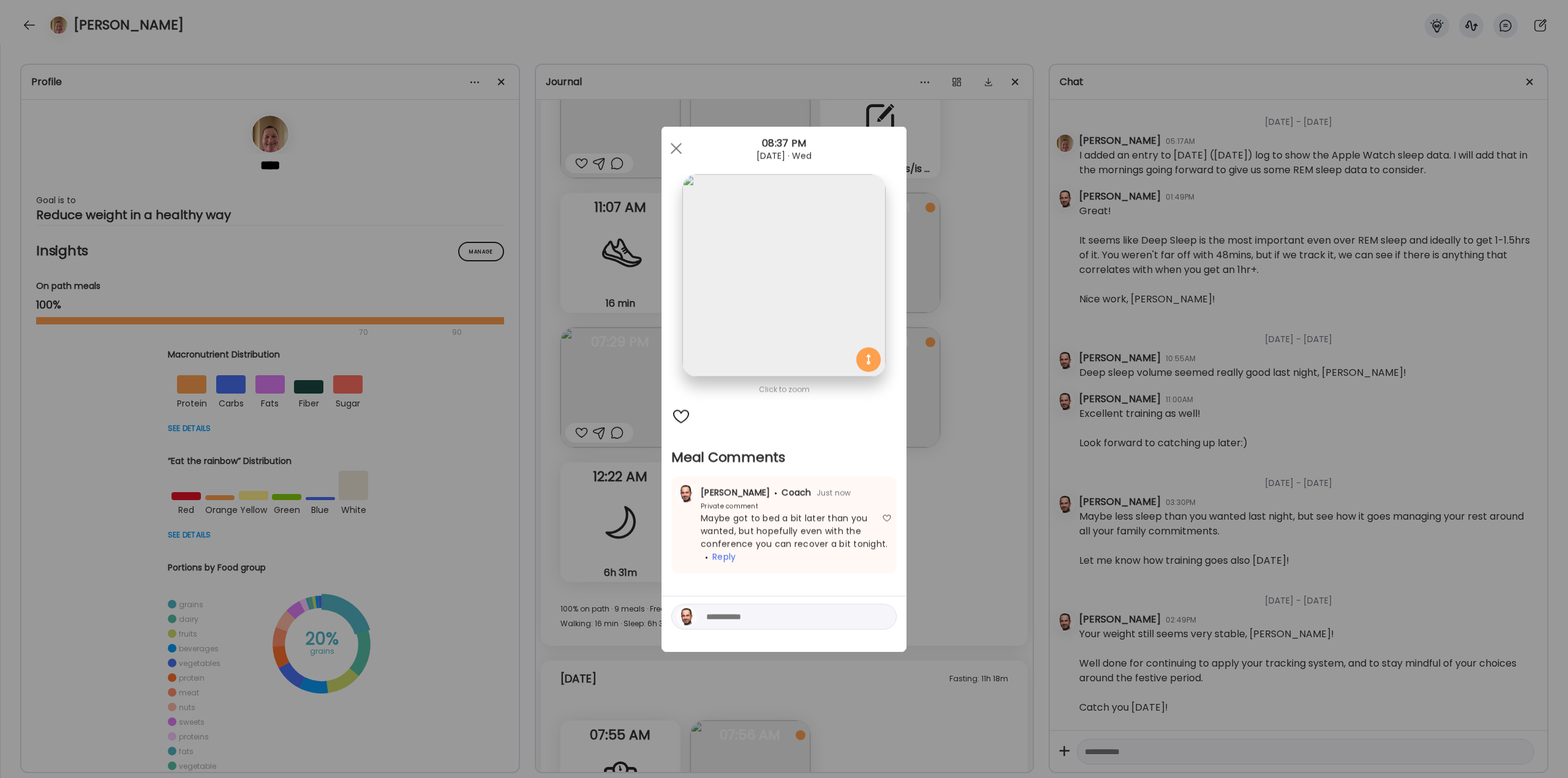
click at [935, 468] on div "Ate Coach Dashboard Wahoo! It’s official Take a moment to set up your Coach Pro…" at bounding box center [784, 389] width 1568 height 778
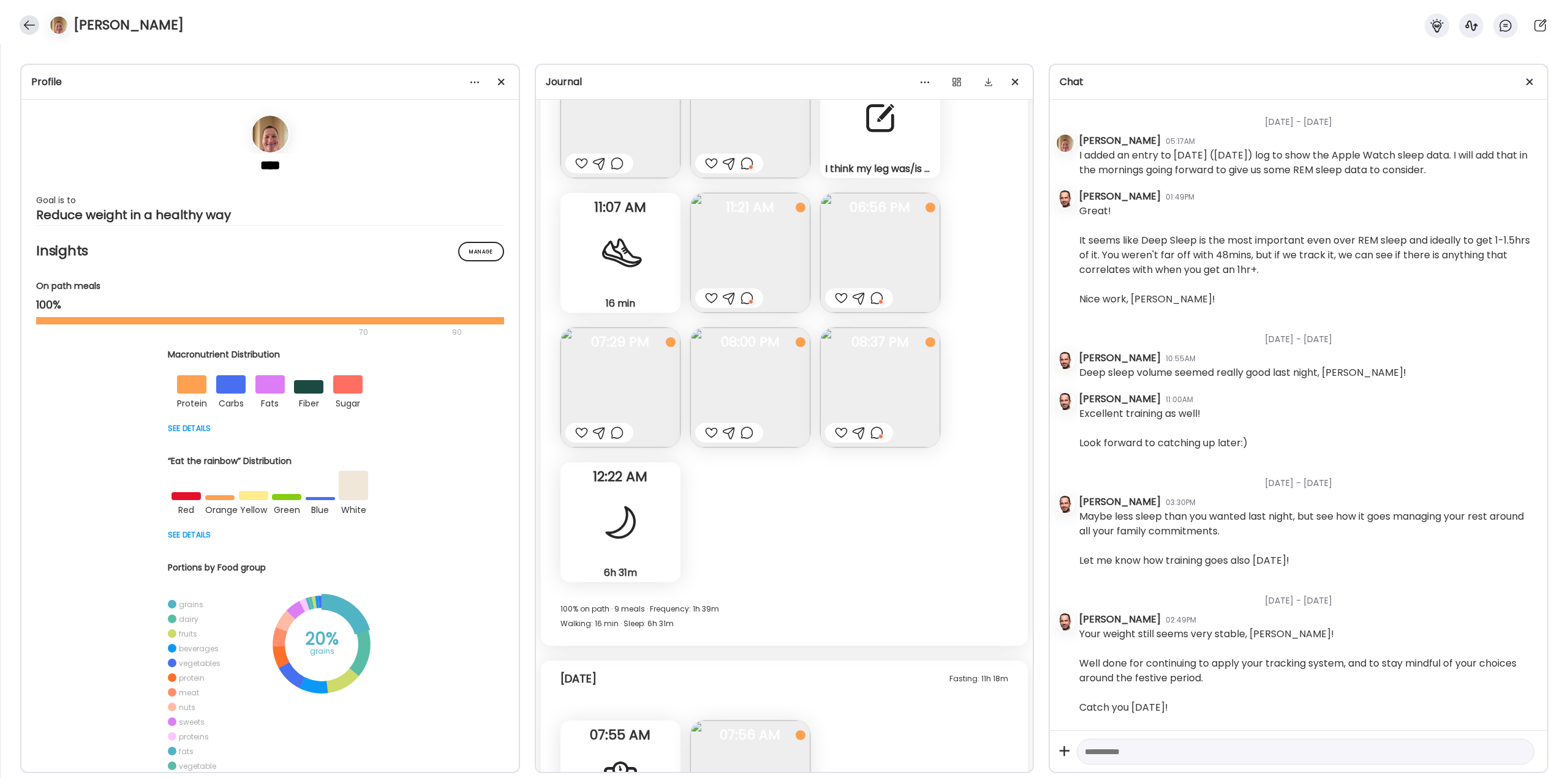
click at [35, 29] on div at bounding box center [29, 25] width 20 height 20
